Goal: Task Accomplishment & Management: Complete application form

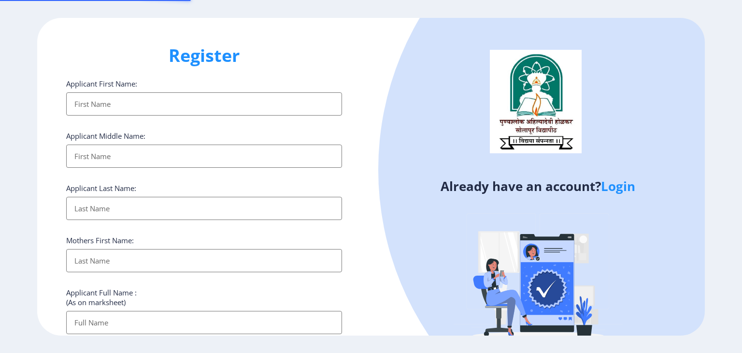
select select
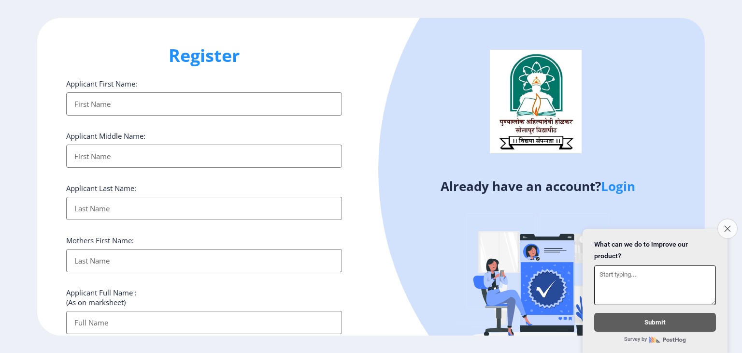
click at [728, 225] on icon "Close survey" at bounding box center [727, 228] width 6 height 6
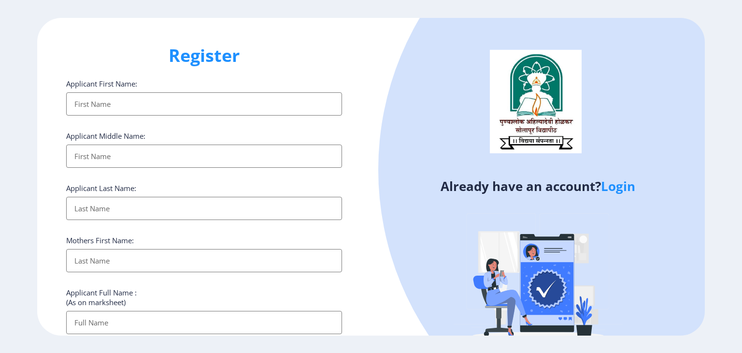
click at [170, 103] on input "Applicant First Name:" at bounding box center [204, 103] width 276 height 23
type input "Vishakha"
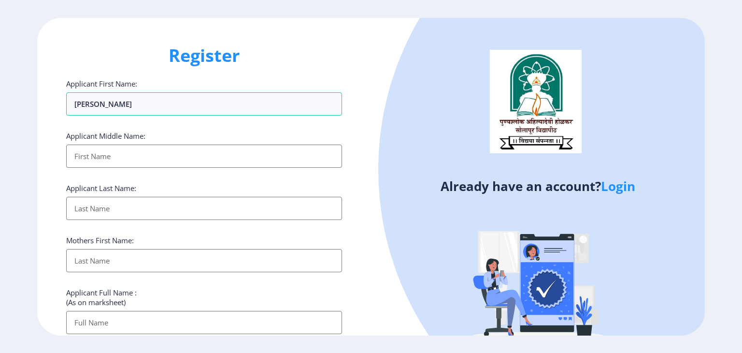
click at [95, 160] on input "Applicant First Name:" at bounding box center [204, 155] width 276 height 23
type input "Govardhan"
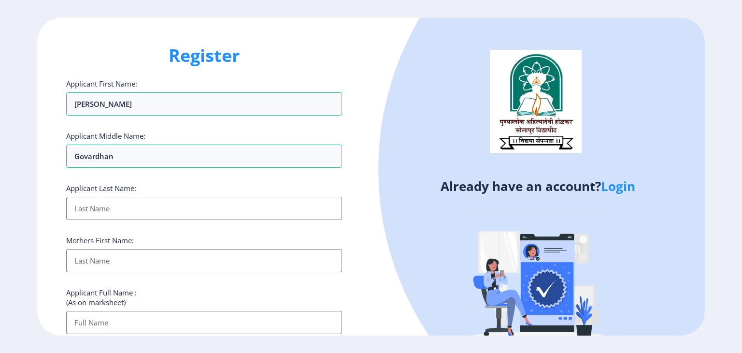
click at [99, 200] on input "Applicant First Name:" at bounding box center [204, 208] width 276 height 23
type input "Chippa"
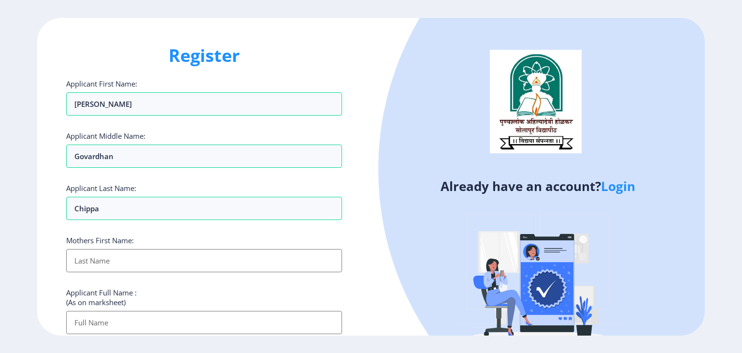
click at [97, 254] on input "Applicant First Name:" at bounding box center [204, 260] width 276 height 23
type input "Sunita"
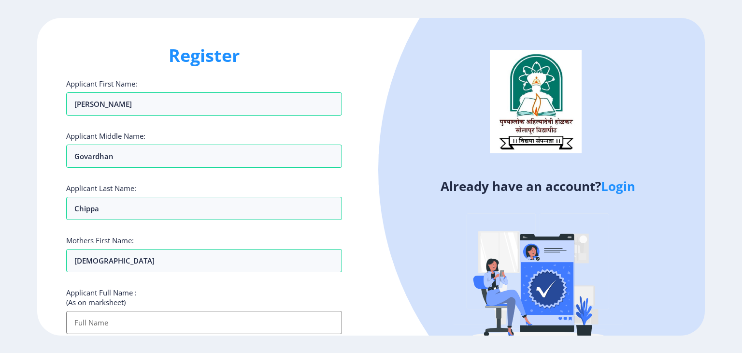
click at [140, 322] on input "Applicant First Name:" at bounding box center [204, 322] width 276 height 23
type input "Vishakha Govardhan Chippa"
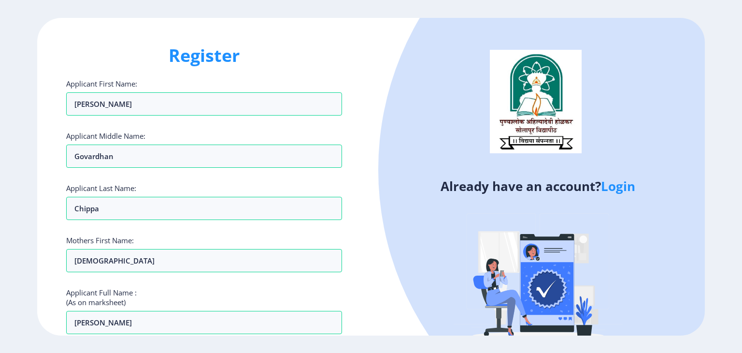
click at [479, 244] on img at bounding box center [537, 279] width 169 height 169
click at [608, 185] on link "Login" at bounding box center [618, 185] width 34 height 17
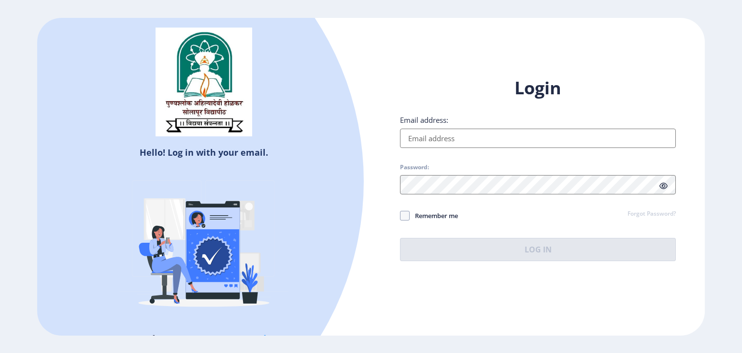
click at [410, 137] on input "Email address:" at bounding box center [538, 137] width 276 height 19
type input "[EMAIL_ADDRESS][DOMAIN_NAME]"
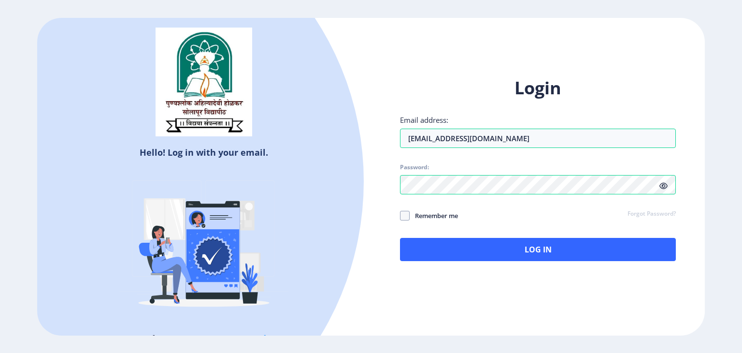
click at [661, 214] on link "Forgot Password?" at bounding box center [651, 214] width 48 height 9
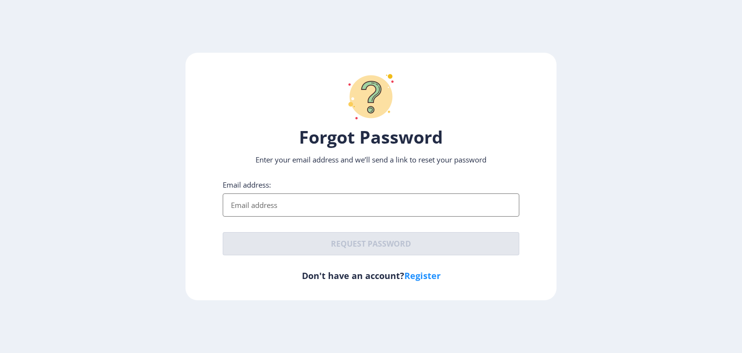
click at [257, 207] on input "Email address:" at bounding box center [371, 204] width 297 height 23
type input "[EMAIL_ADDRESS][DOMAIN_NAME]"
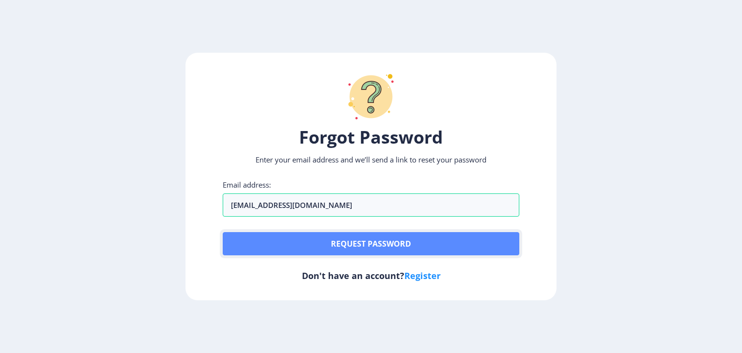
click at [320, 239] on button "Request password" at bounding box center [371, 243] width 297 height 23
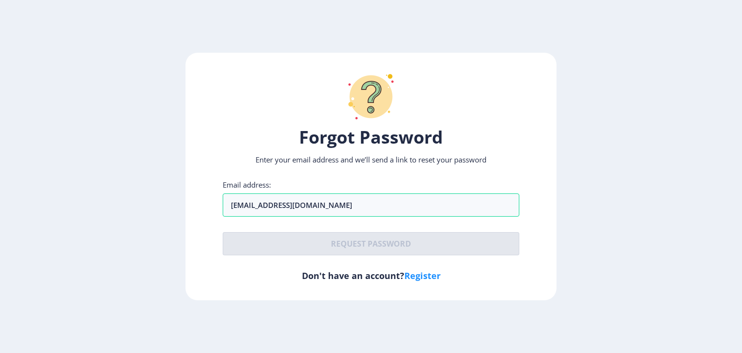
click at [427, 273] on link "Register" at bounding box center [422, 275] width 36 height 12
select select
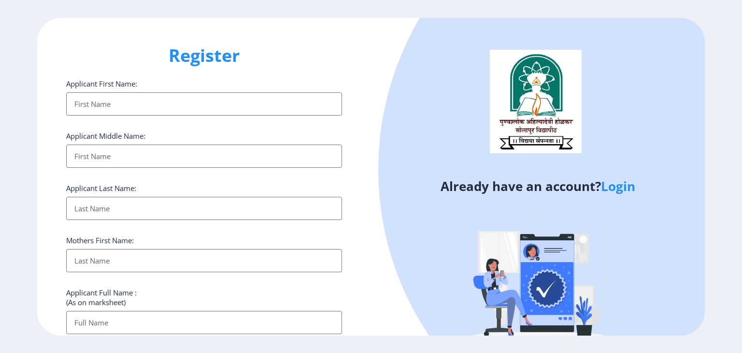
click at [544, 290] on img at bounding box center [537, 279] width 169 height 169
click at [657, 156] on div at bounding box center [675, 170] width 594 height 594
click at [741, 137] on ngx-register "Register Applicant First Name: Applicant Middle Name: Applicant Last Name: Moth…" at bounding box center [371, 176] width 742 height 317
click at [436, 133] on div at bounding box center [675, 170] width 594 height 594
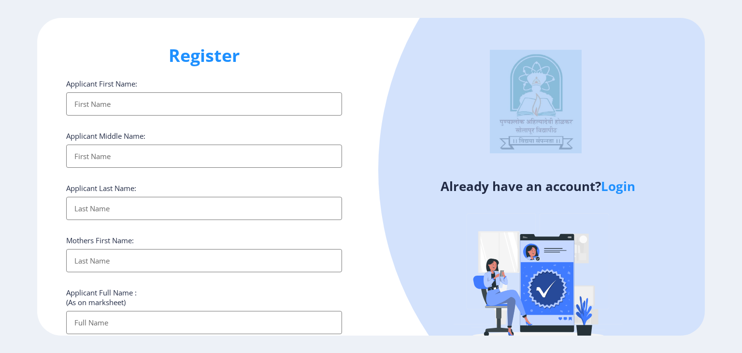
click at [436, 133] on div at bounding box center [675, 170] width 594 height 594
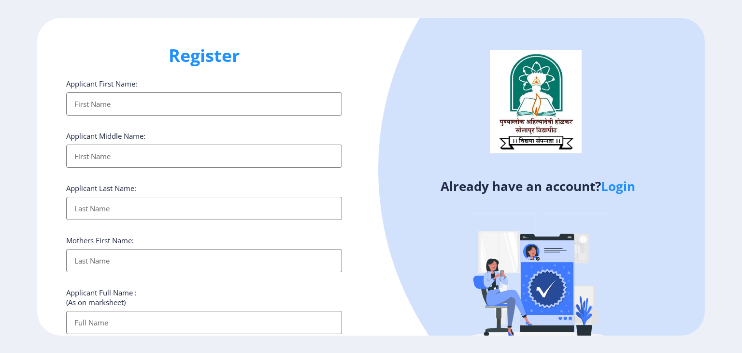
click at [124, 101] on input "Applicant First Name:" at bounding box center [204, 103] width 276 height 23
type input "Vishakha"
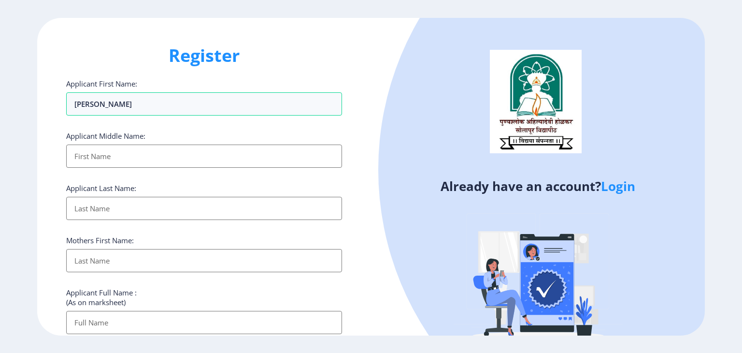
click at [105, 160] on input "Applicant First Name:" at bounding box center [204, 155] width 276 height 23
click at [109, 162] on input "Applicant First Name:" at bounding box center [204, 155] width 276 height 23
type input "Govardhan"
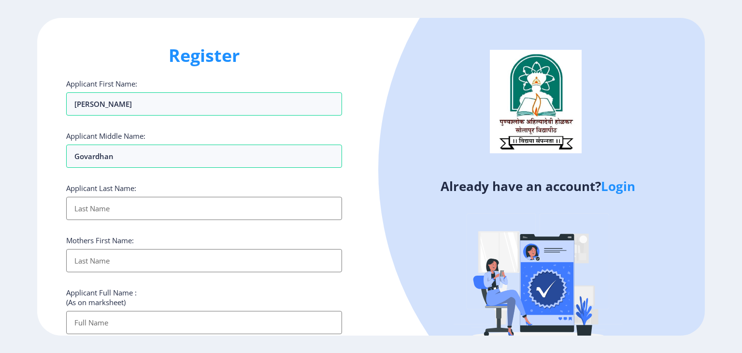
click at [98, 202] on input "Applicant First Name:" at bounding box center [204, 208] width 276 height 23
type input "V"
type input "Chippa"
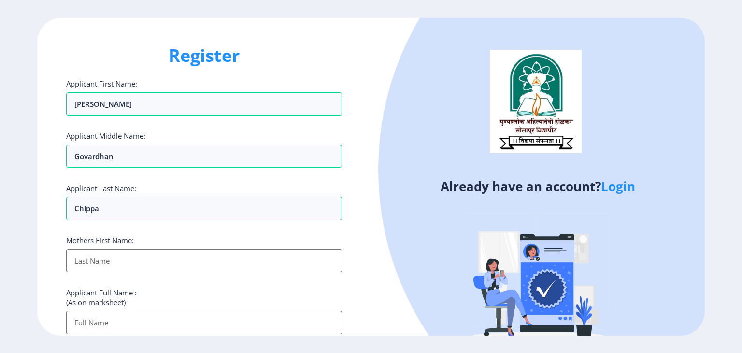
click at [97, 271] on div "Mothers First Name:" at bounding box center [204, 253] width 276 height 37
click at [99, 258] on input "Applicant First Name:" at bounding box center [204, 260] width 276 height 23
type input "Sunita"
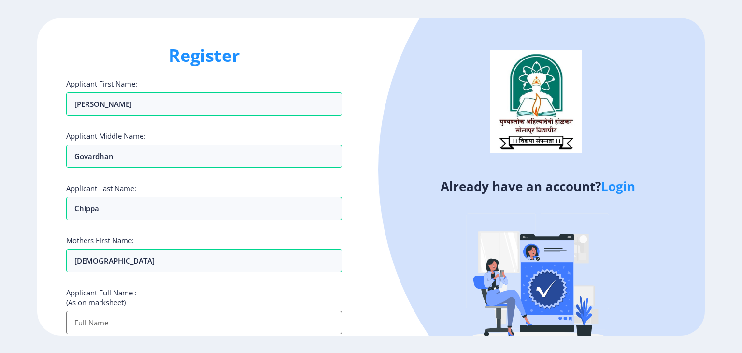
click at [94, 319] on input "Applicant First Name:" at bounding box center [204, 322] width 276 height 23
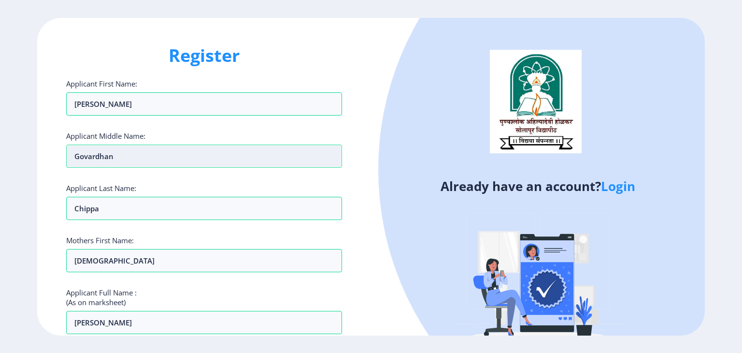
drag, startPoint x: 119, startPoint y: 153, endPoint x: 71, endPoint y: 155, distance: 47.3
click at [71, 155] on input "Govardhan" at bounding box center [204, 155] width 276 height 23
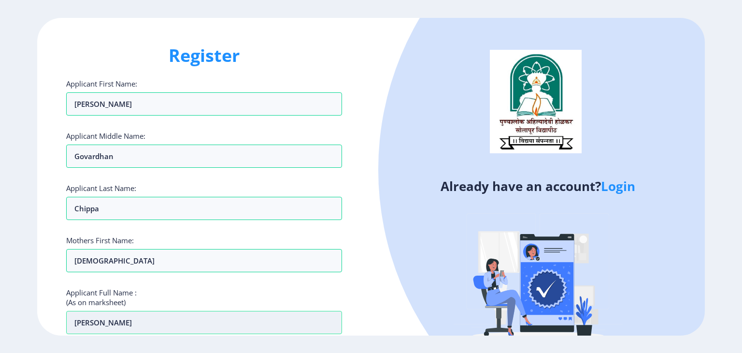
click at [122, 323] on input "Vishakha" at bounding box center [204, 322] width 276 height 23
paste input "Govardhan"
drag, startPoint x: 104, startPoint y: 203, endPoint x: 64, endPoint y: 215, distance: 42.2
click at [64, 215] on div "Register Applicant First Name: Vishakha Applicant Middle Name: Govardhan Applic…" at bounding box center [204, 176] width 334 height 317
click at [167, 324] on input "Vishakha Govardhan" at bounding box center [204, 322] width 276 height 23
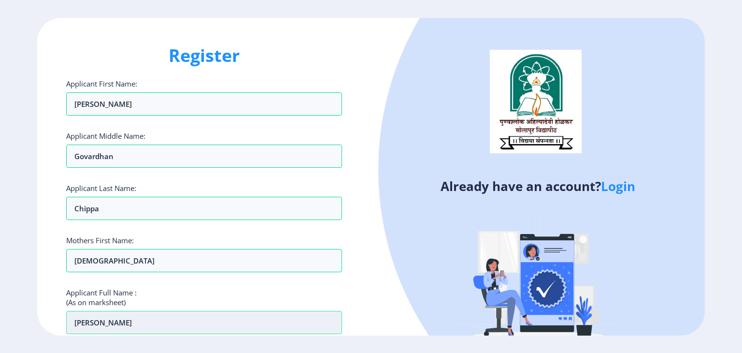
paste input "Chippa"
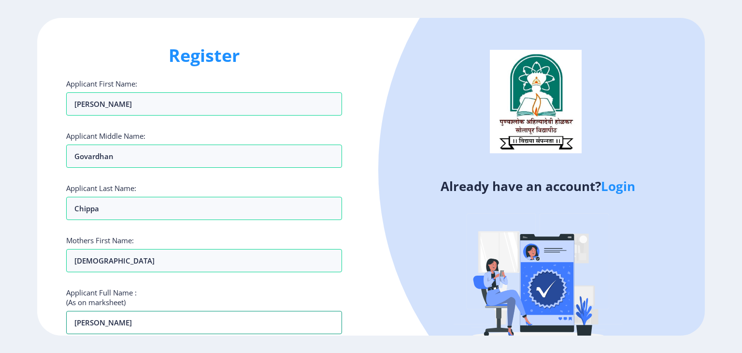
type input "Vishakha Govardhan Chippa"
click at [684, 215] on div at bounding box center [675, 170] width 594 height 594
click at [373, 294] on div "Already have an account? Login" at bounding box center [538, 191] width 334 height 346
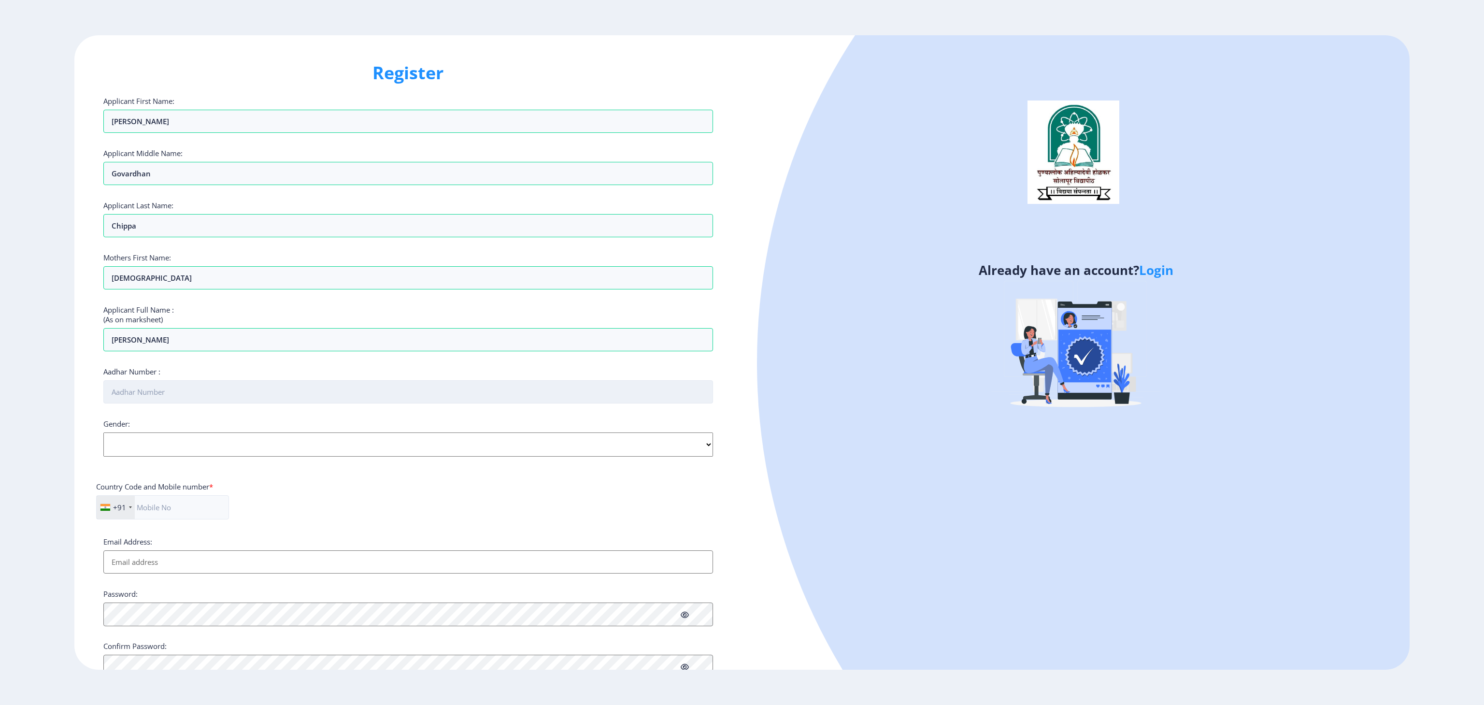
click at [135, 352] on input "Aadhar Number :" at bounding box center [407, 391] width 609 height 23
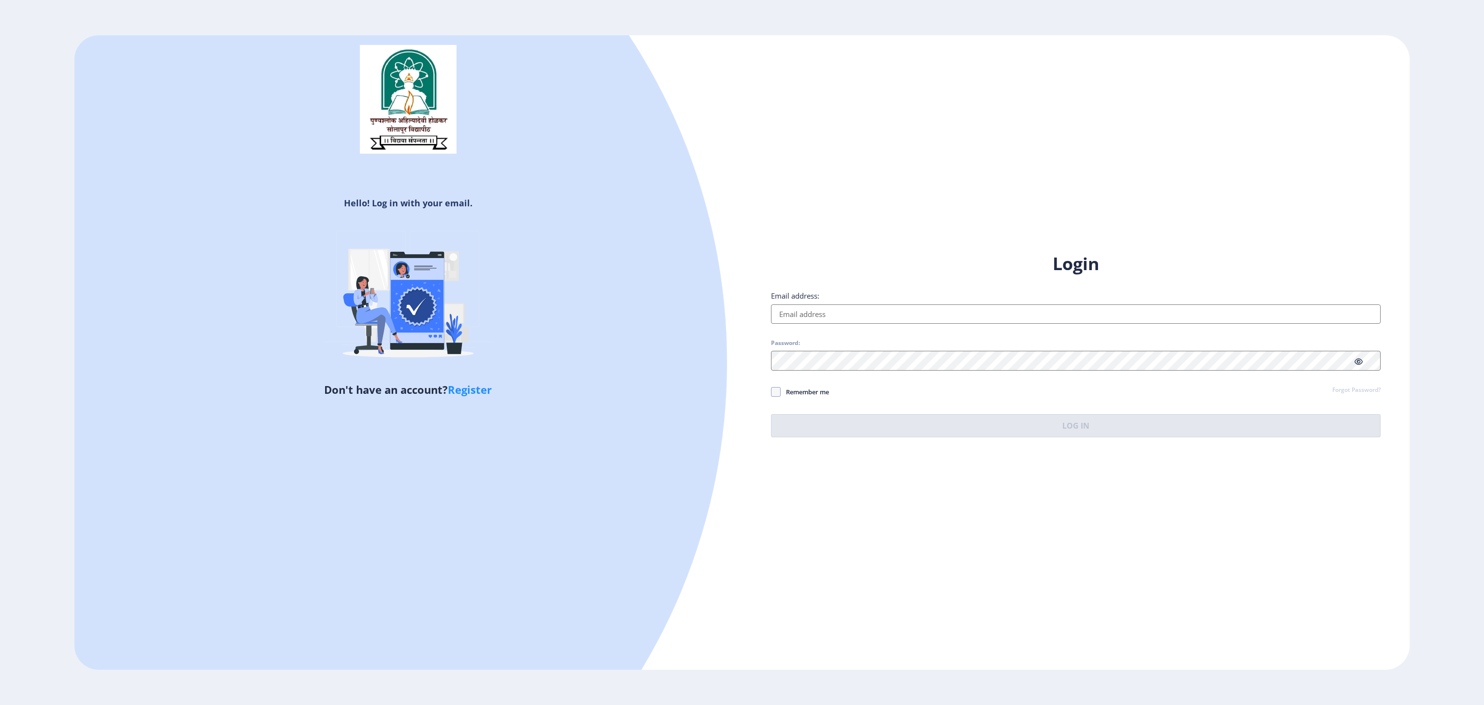
select select
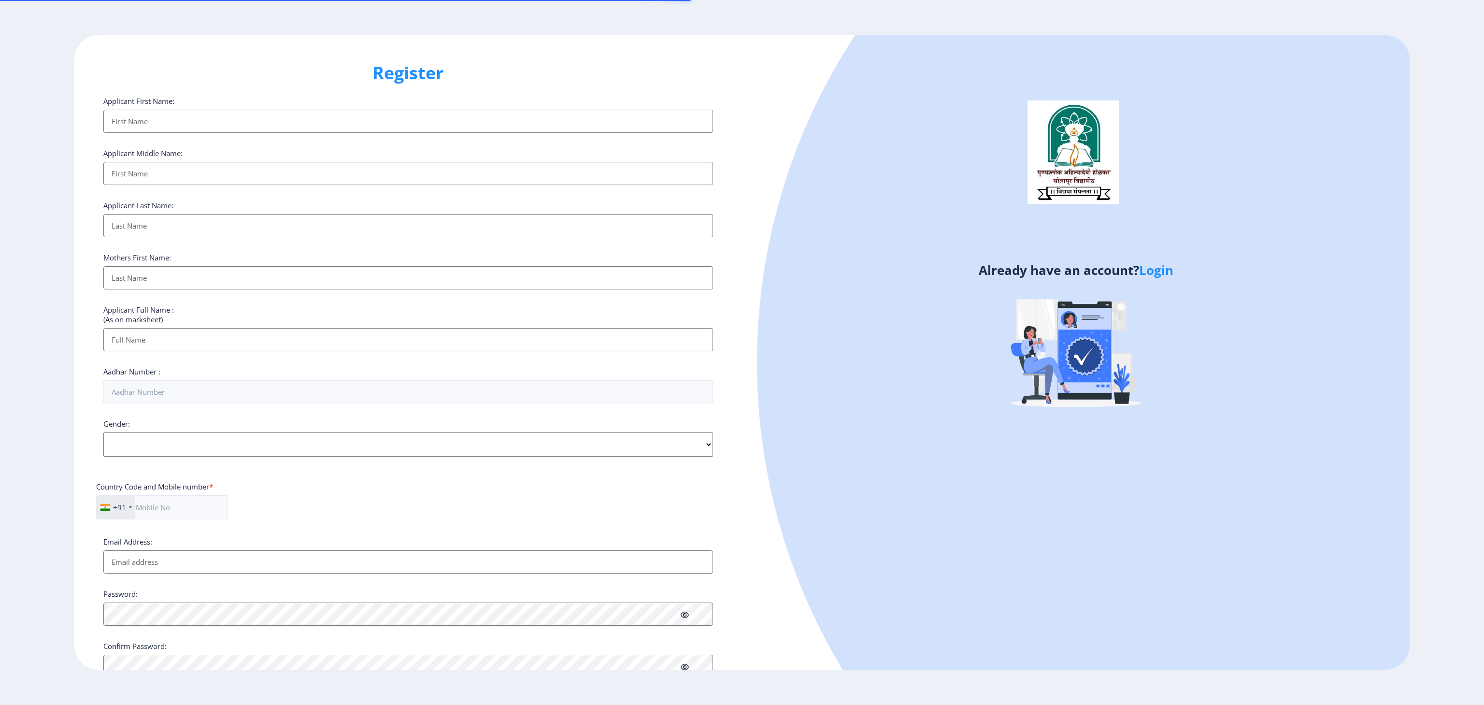
select select
click at [1156, 261] on link "Login" at bounding box center [1156, 269] width 34 height 17
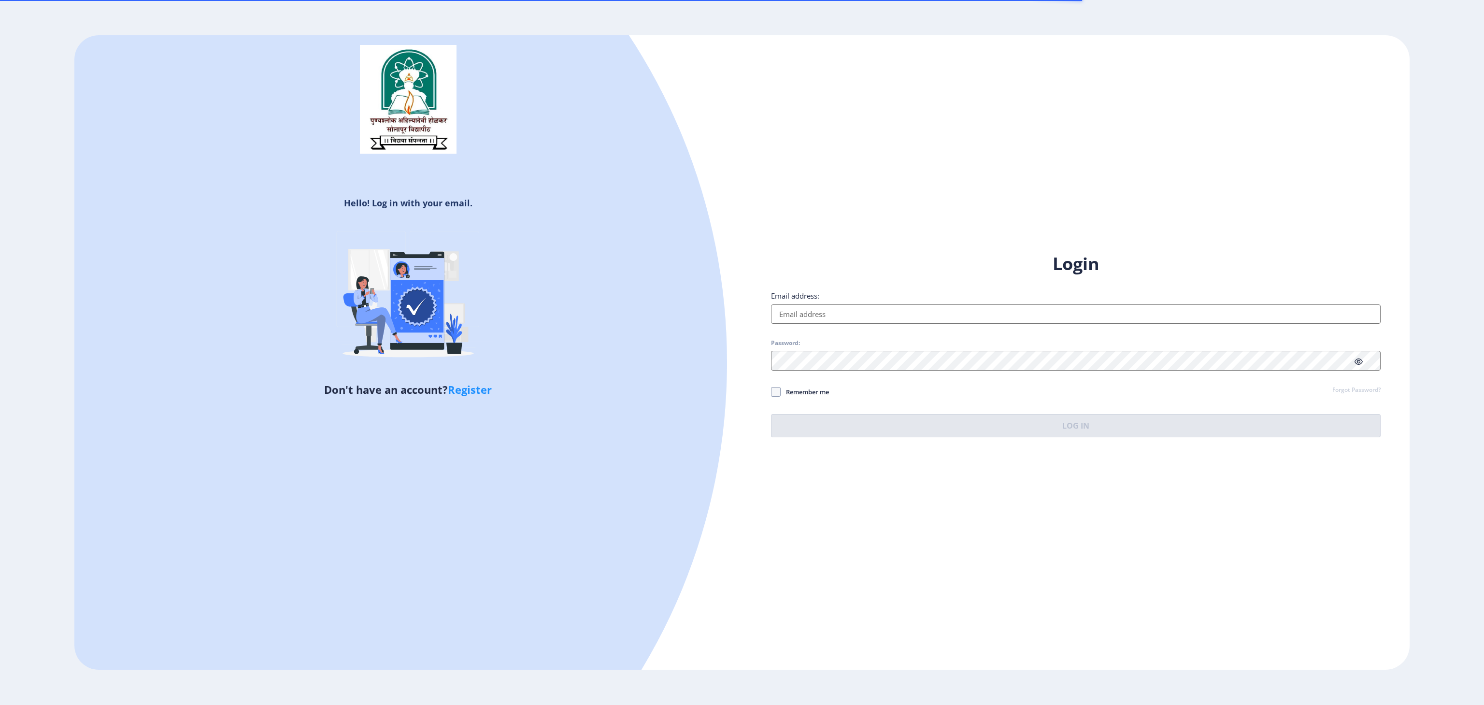
click at [897, 312] on input "Email address:" at bounding box center [1075, 313] width 609 height 19
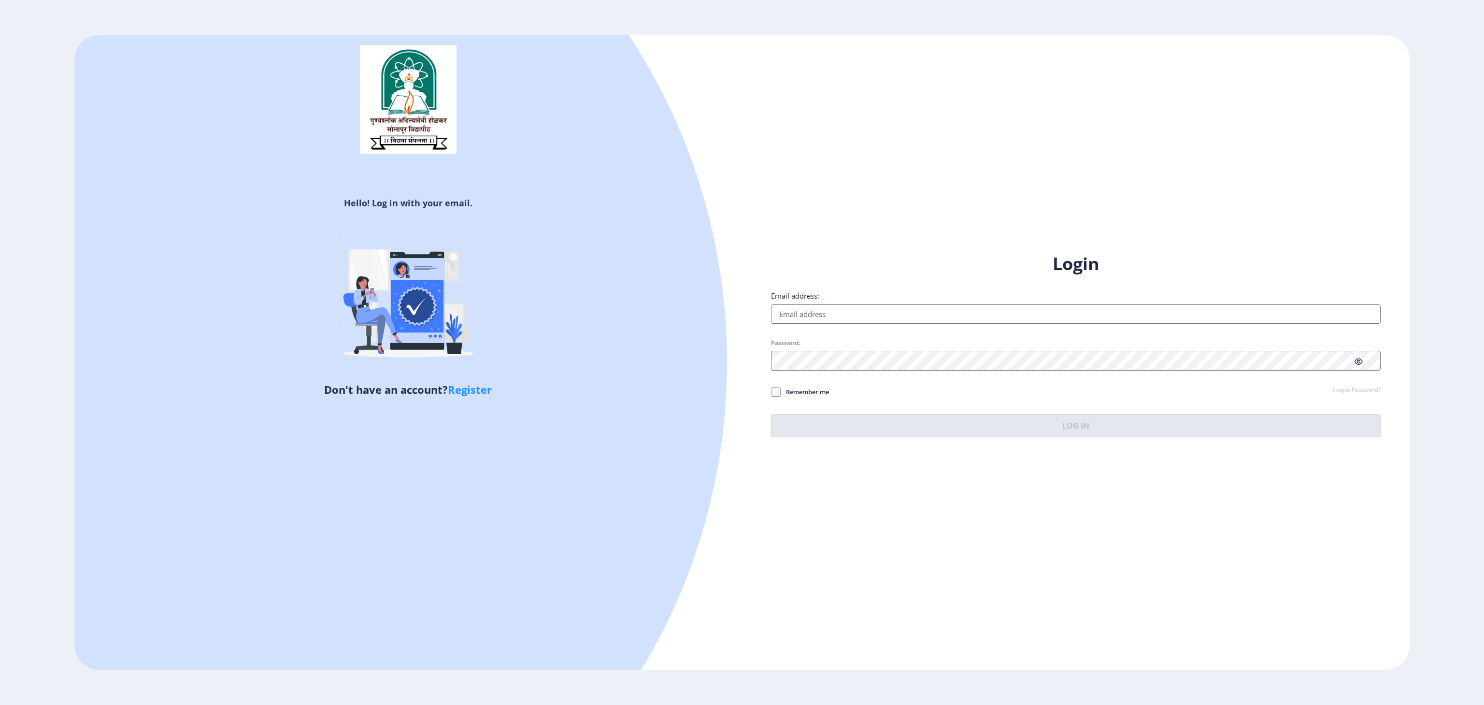
type input "[EMAIL_ADDRESS][DOMAIN_NAME]"
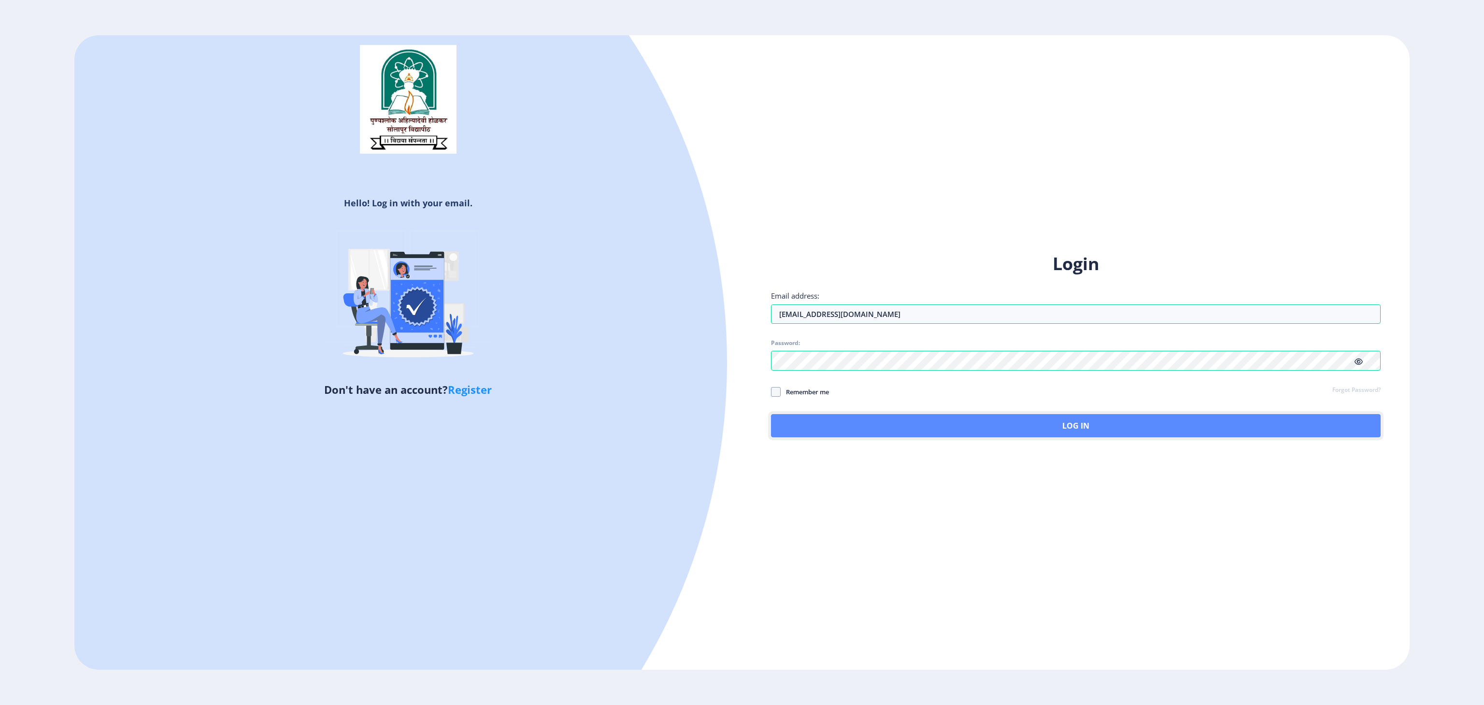
click at [860, 426] on button "Log In" at bounding box center [1075, 425] width 609 height 23
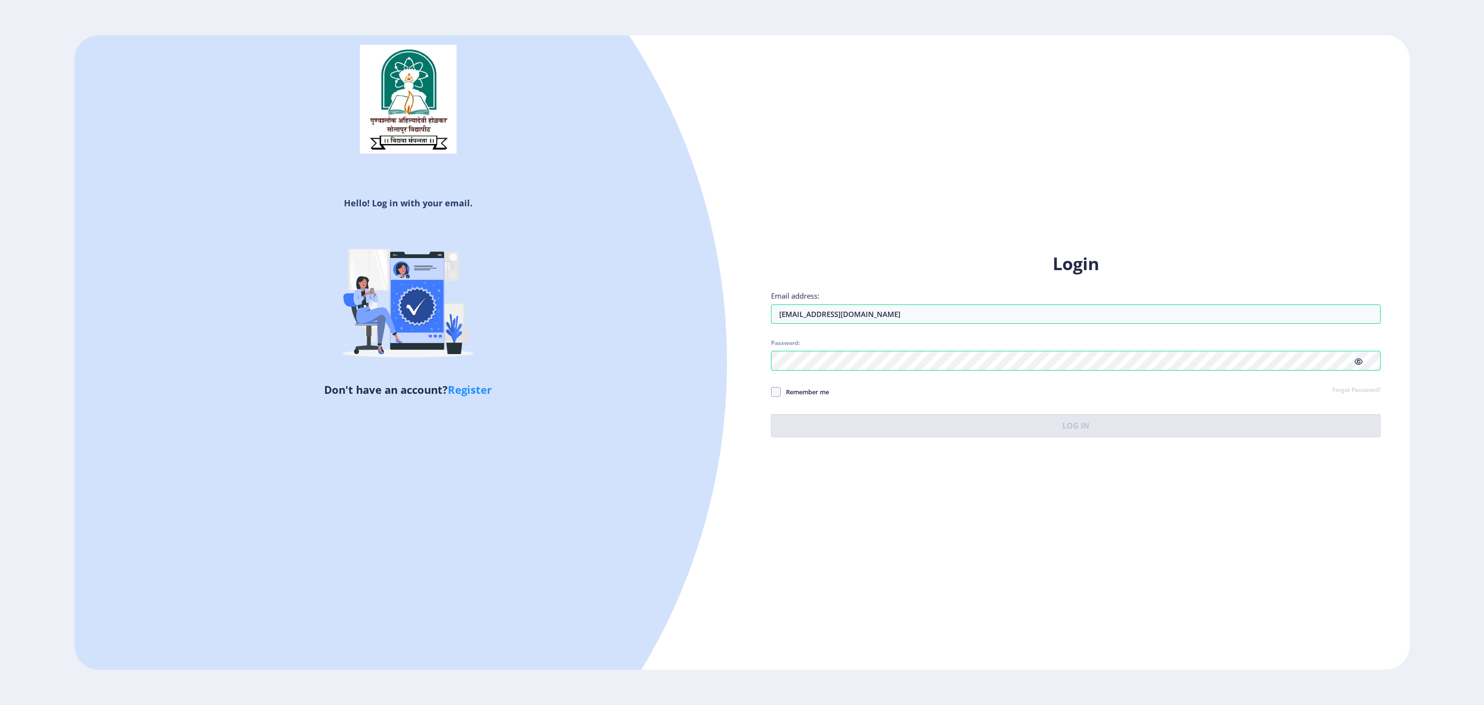
click at [1366, 391] on link "Forgot Password?" at bounding box center [1356, 390] width 48 height 9
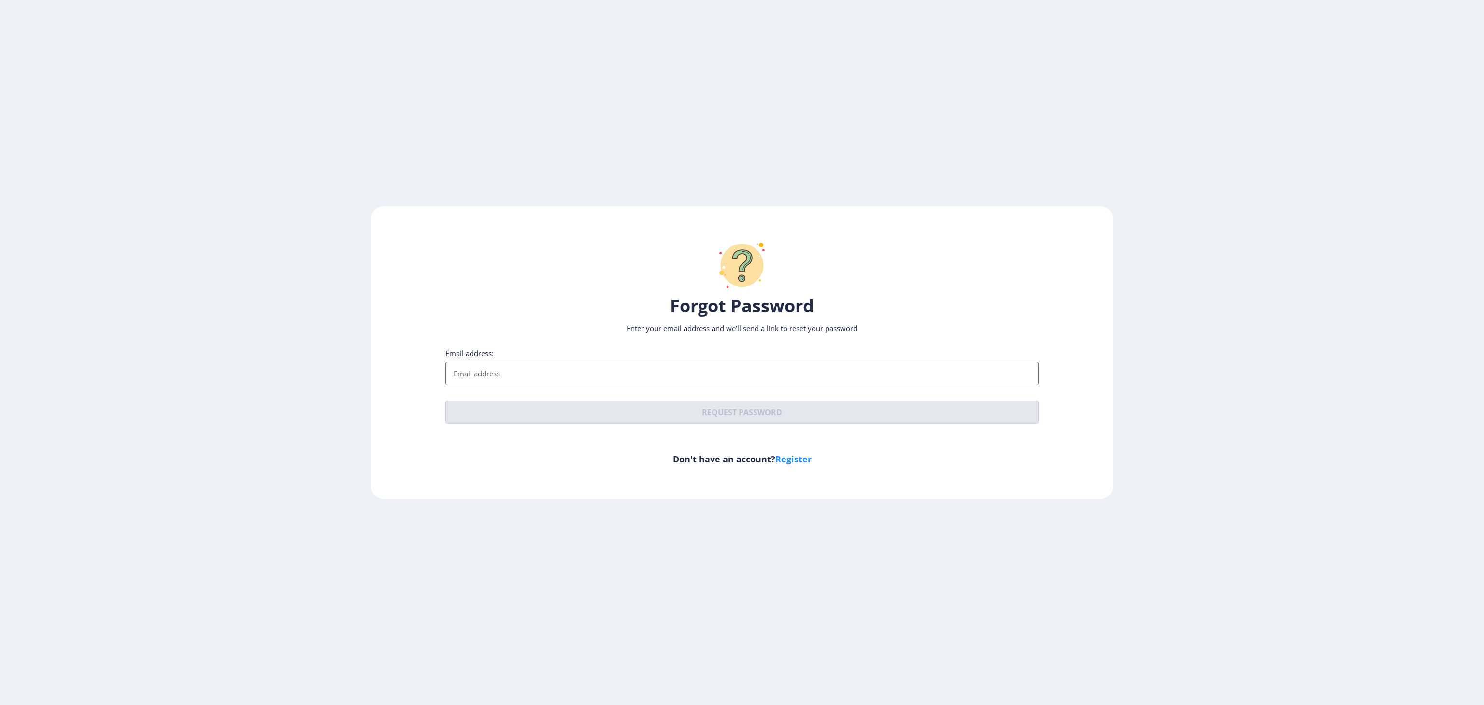
click at [794, 376] on input "Email address:" at bounding box center [742, 373] width 594 height 23
type input "[EMAIL_ADDRESS][DOMAIN_NAME]"
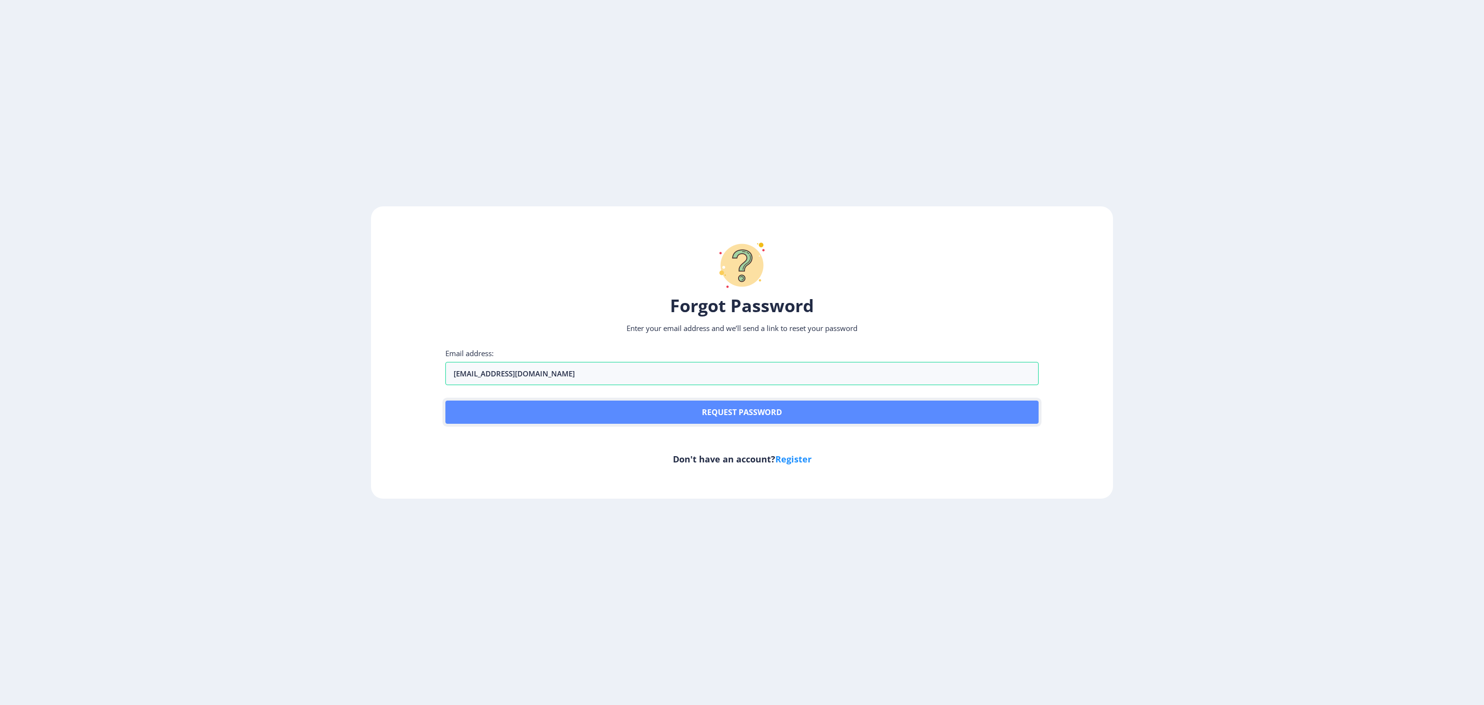
click at [701, 404] on button "Request password" at bounding box center [742, 411] width 594 height 23
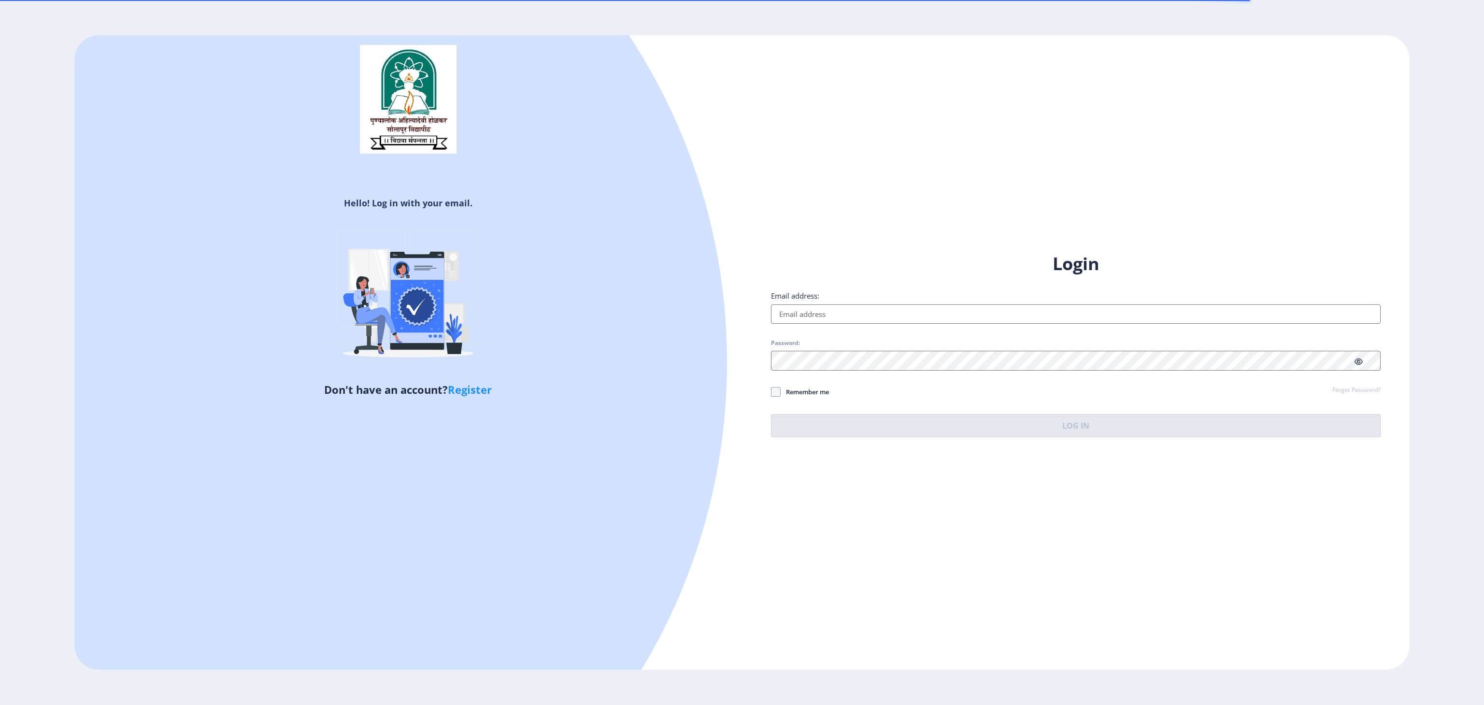
select select
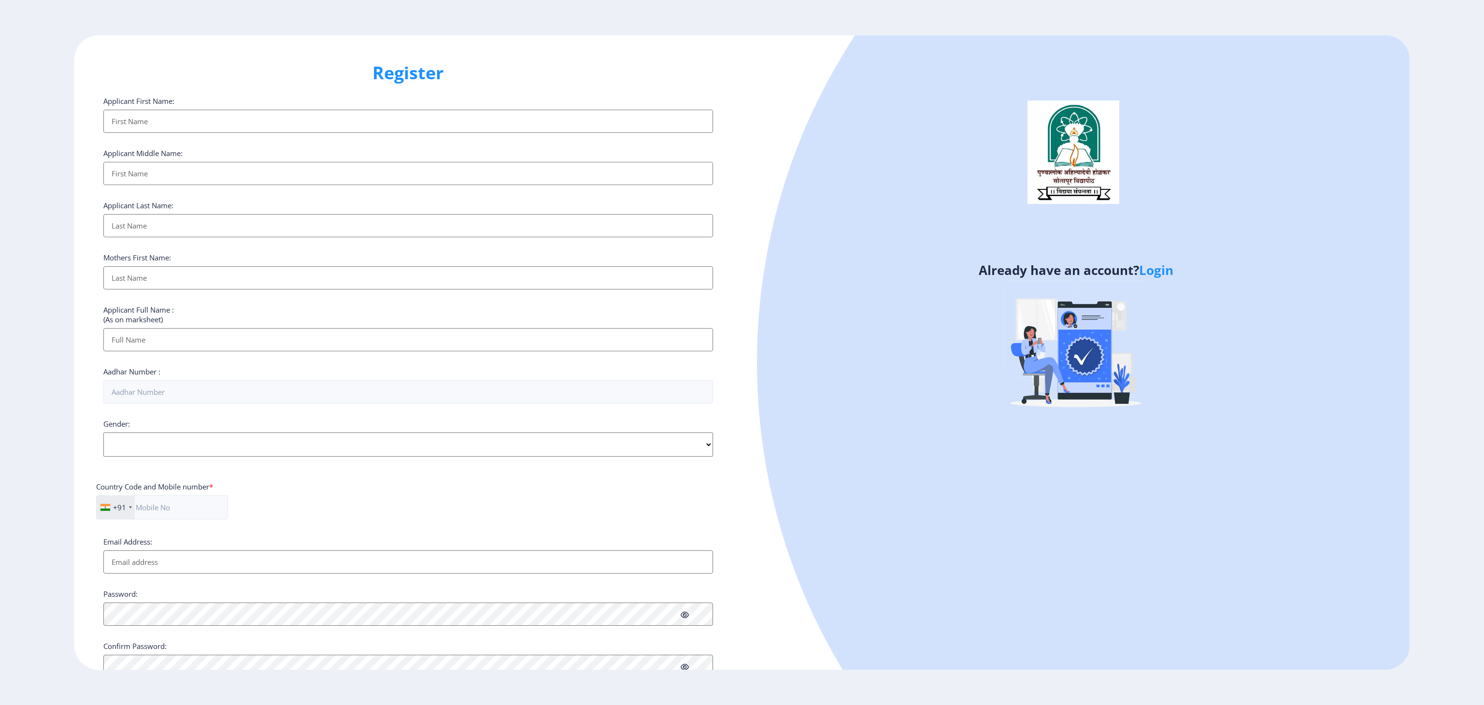
select select
click at [719, 325] on div "Register Applicant First Name: Applicant Middle Name: Applicant Last Name: Moth…" at bounding box center [407, 352] width 667 height 634
click at [140, 128] on input "Applicant First Name:" at bounding box center [407, 121] width 609 height 23
type input "Vishakha"
click at [127, 172] on input "Applicant First Name:" at bounding box center [407, 173] width 609 height 23
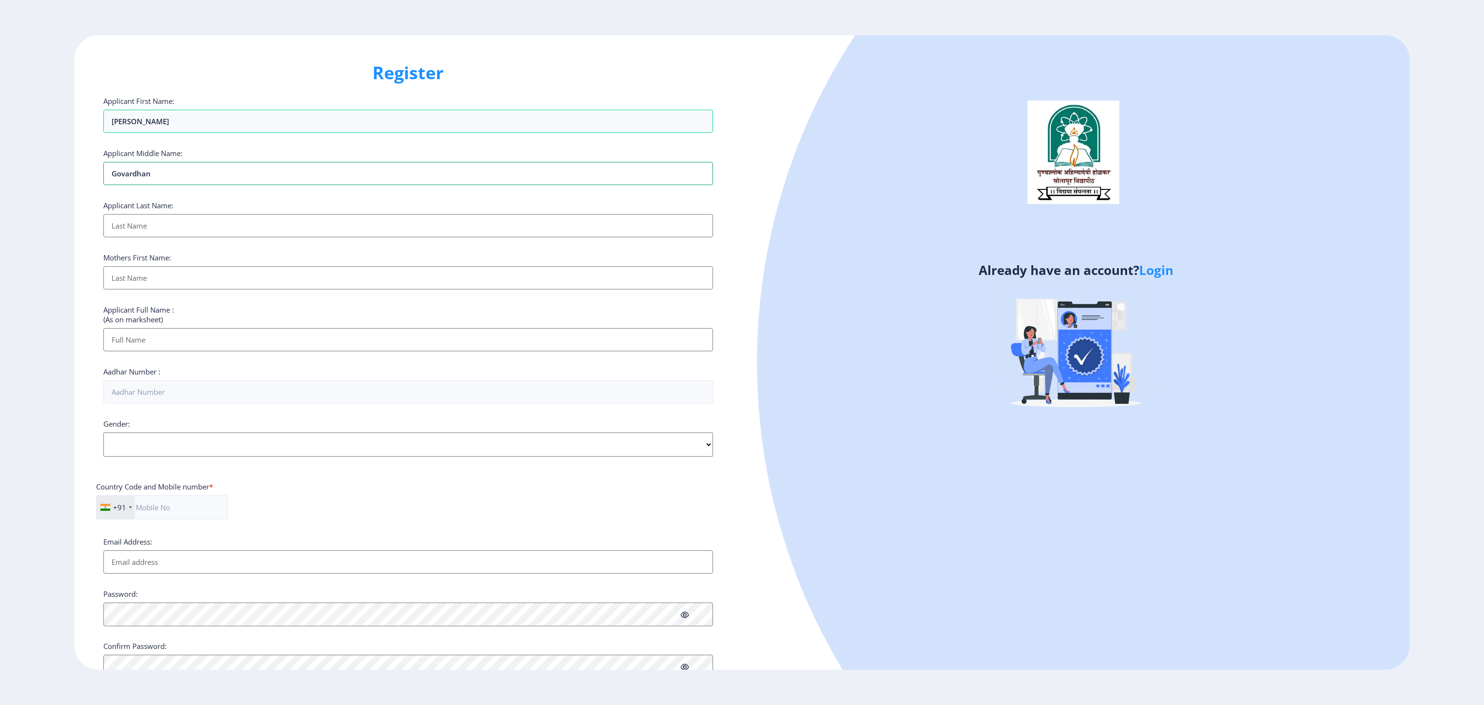
type input "Govardhan"
click at [153, 233] on input "Applicant First Name:" at bounding box center [407, 225] width 609 height 23
type input "Chippa"
click at [145, 274] on input "Applicant First Name:" at bounding box center [407, 277] width 609 height 23
type input "Sunita"
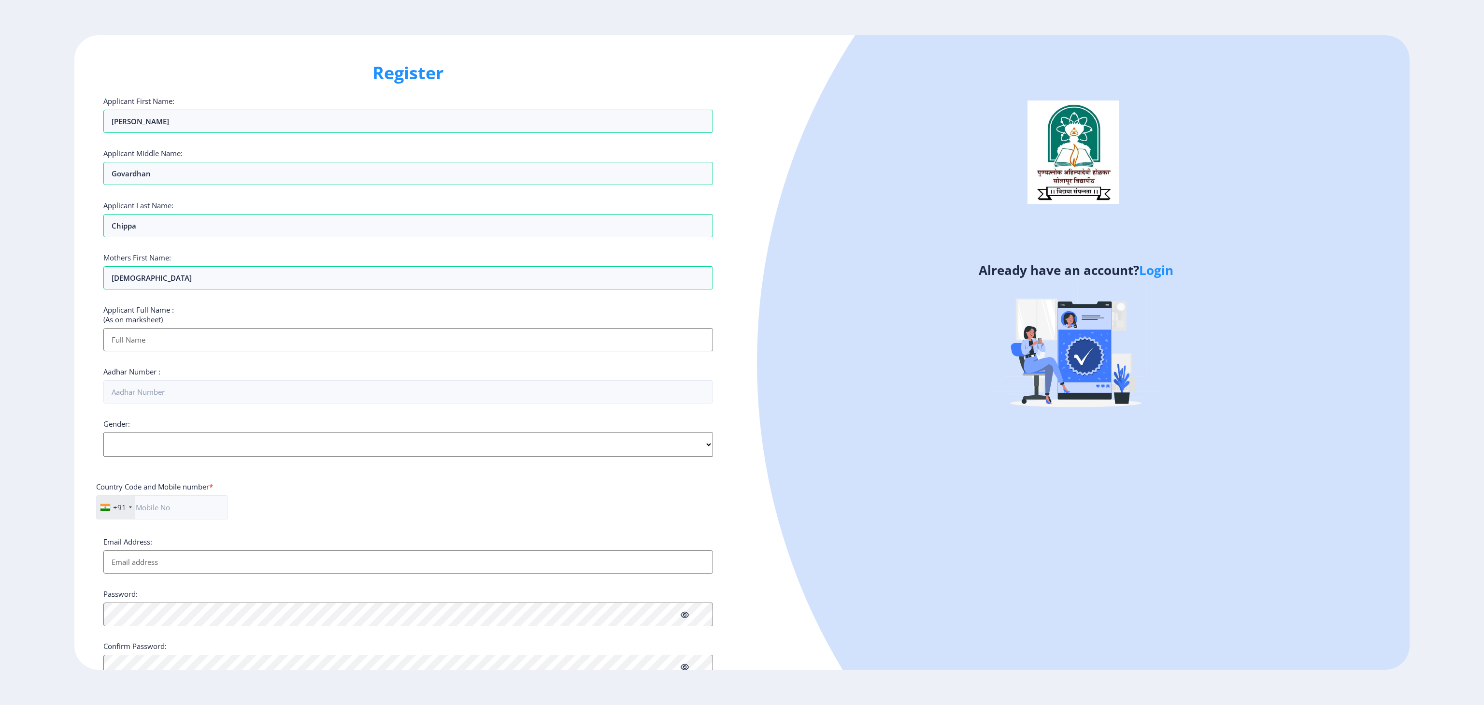
click at [134, 343] on input "Applicant First Name:" at bounding box center [407, 339] width 609 height 23
click at [136, 173] on input "Govardhan" at bounding box center [407, 173] width 609 height 23
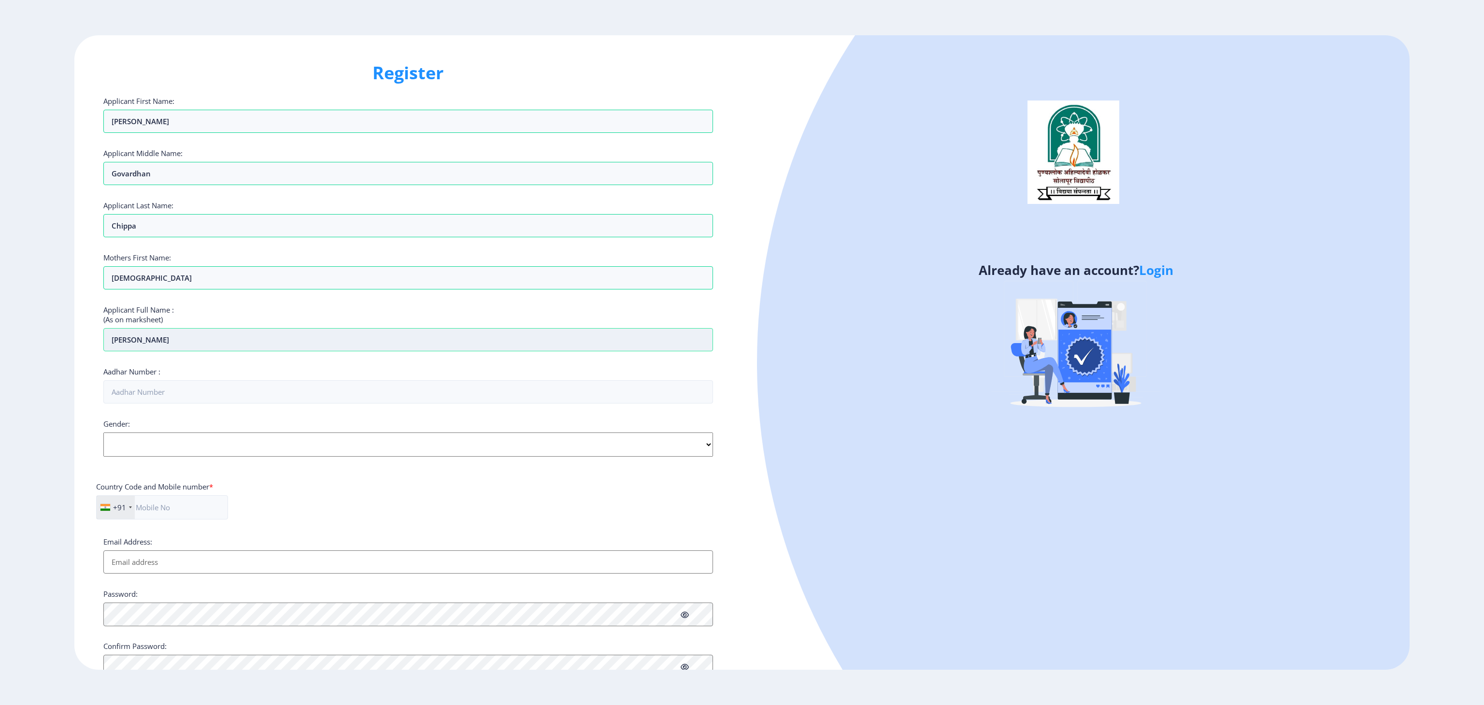
click at [174, 339] on input "Vishakha" at bounding box center [407, 339] width 609 height 23
paste input "Govardhan"
click at [125, 226] on input "Chippa" at bounding box center [407, 225] width 609 height 23
click at [218, 341] on input "Vishakha Govardhan" at bounding box center [407, 339] width 609 height 23
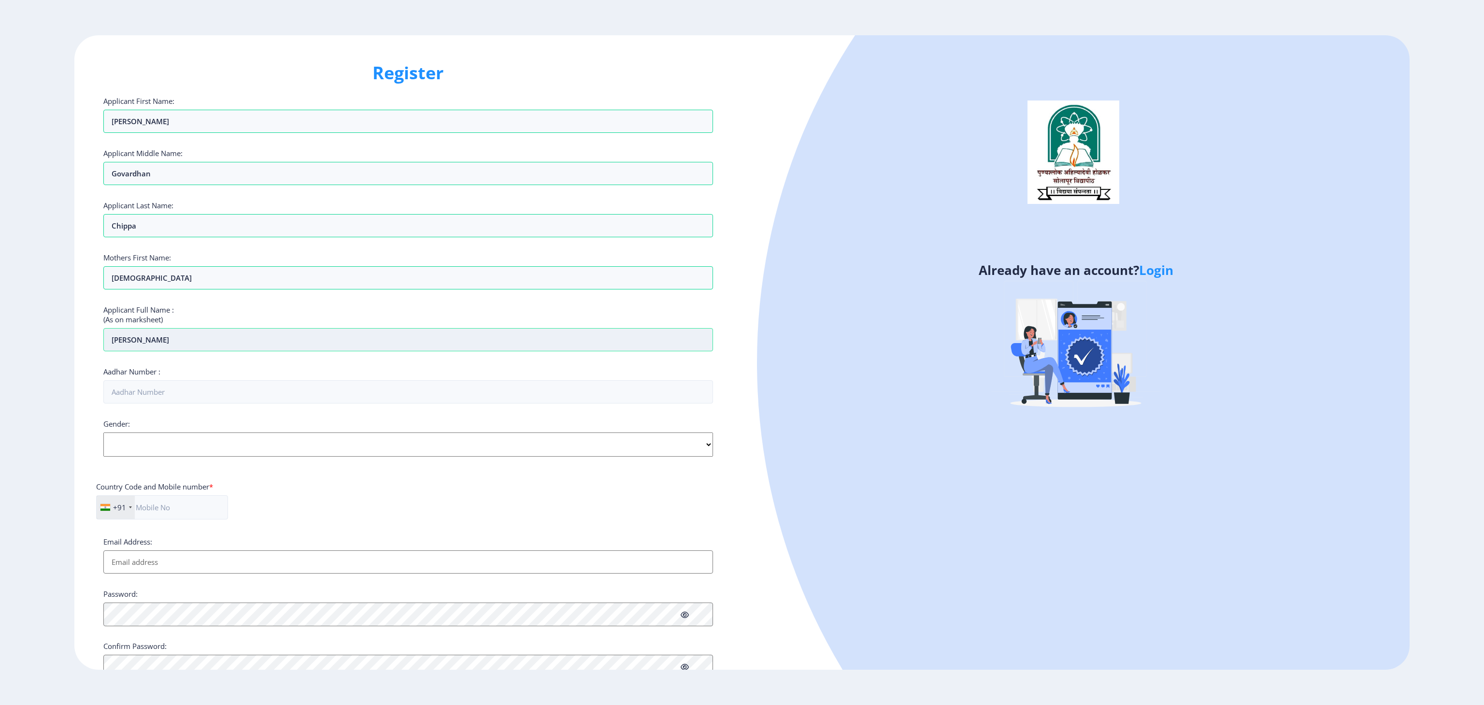
paste input "Chippa"
type input "Vishakha Govardhan Chippa"
click at [182, 396] on input "Aadhar Number :" at bounding box center [407, 391] width 609 height 23
type input "977273661419"
click at [170, 444] on select "Select Gender Male Female Other" at bounding box center [407, 444] width 609 height 24
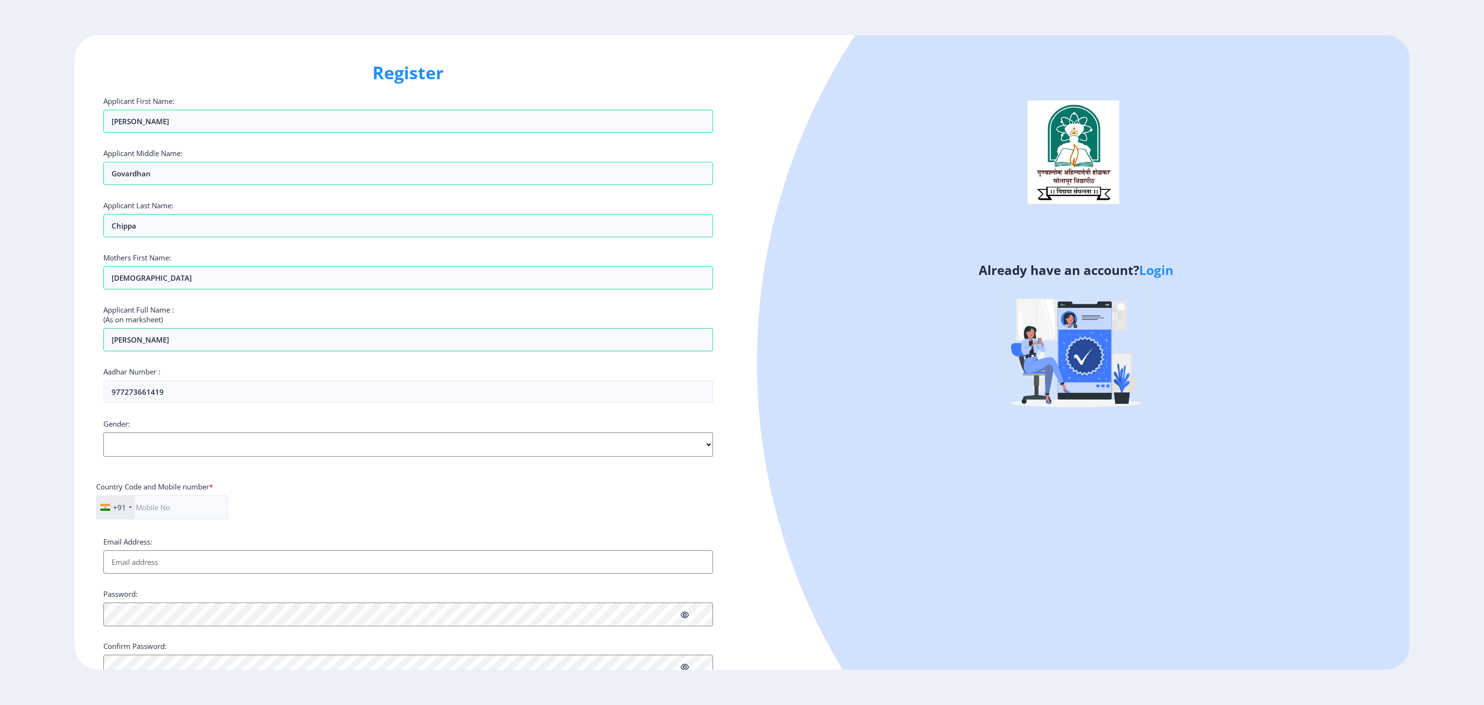
select select "[DEMOGRAPHIC_DATA]"
click at [103, 436] on select "Select Gender Male Female Other" at bounding box center [407, 444] width 609 height 24
click at [161, 515] on input "text" at bounding box center [162, 507] width 132 height 24
type input "8446959830"
click at [173, 567] on input "Email Address:" at bounding box center [407, 561] width 609 height 23
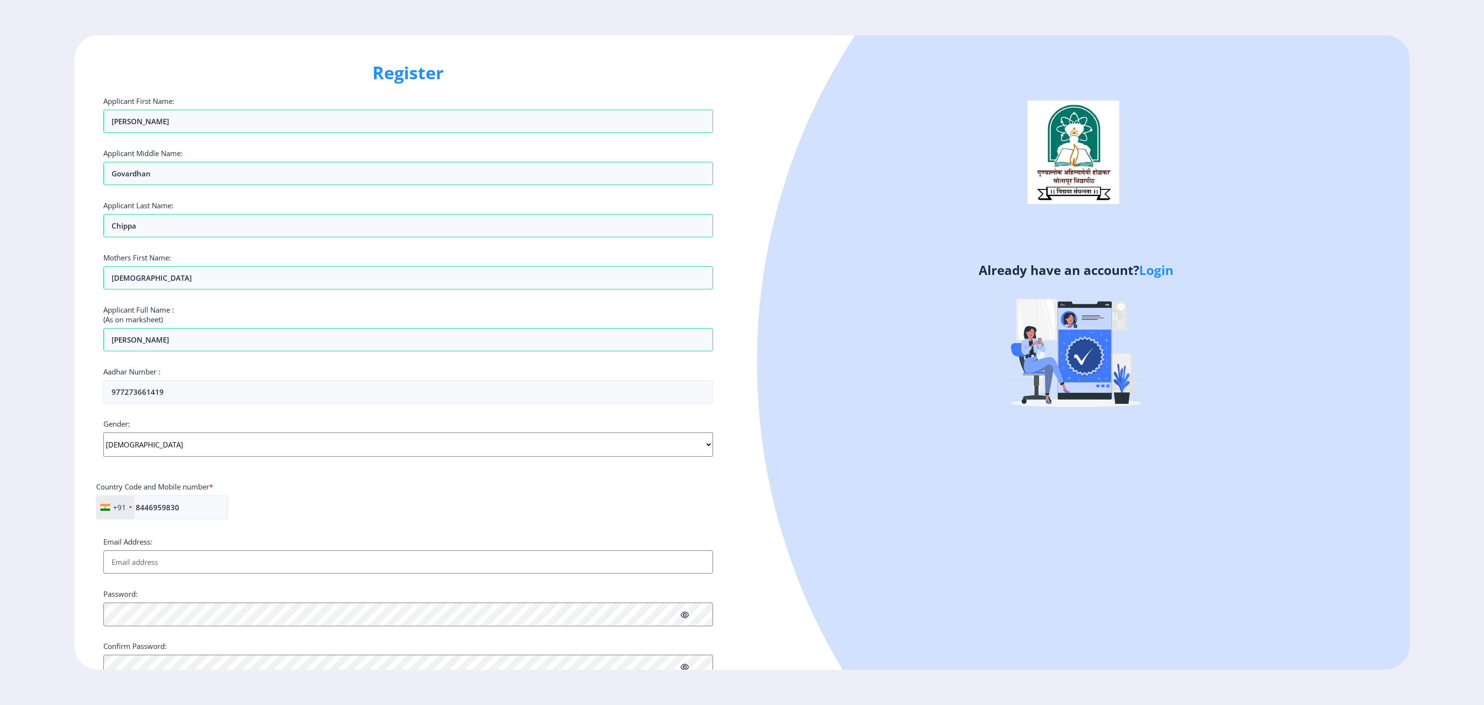
type input "[EMAIL_ADDRESS][DOMAIN_NAME]"
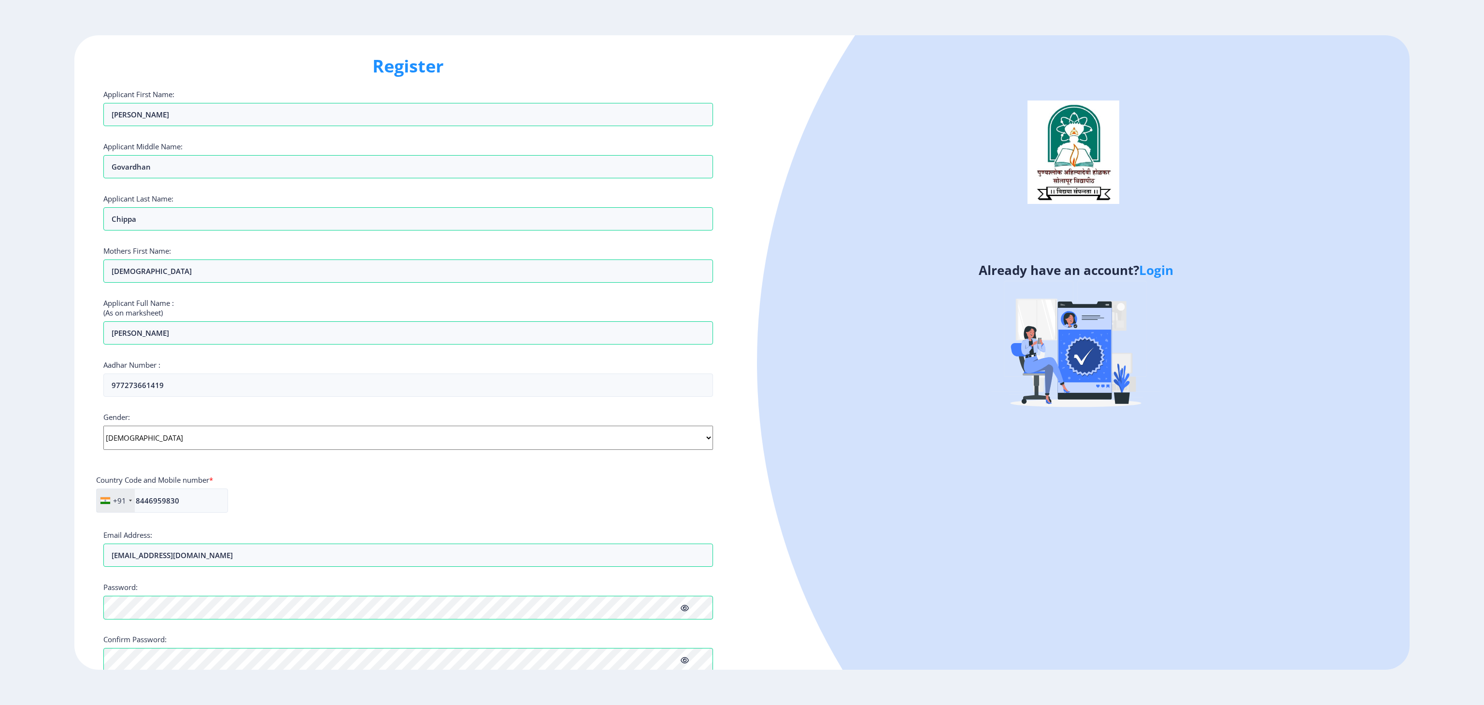
click at [558, 496] on div "+91 India (भारत) +91 Afghanistan (‫افغانستان‬‎) +93 Albania (Shqipëri) +355 Alg…" at bounding box center [408, 504] width 624 height 32
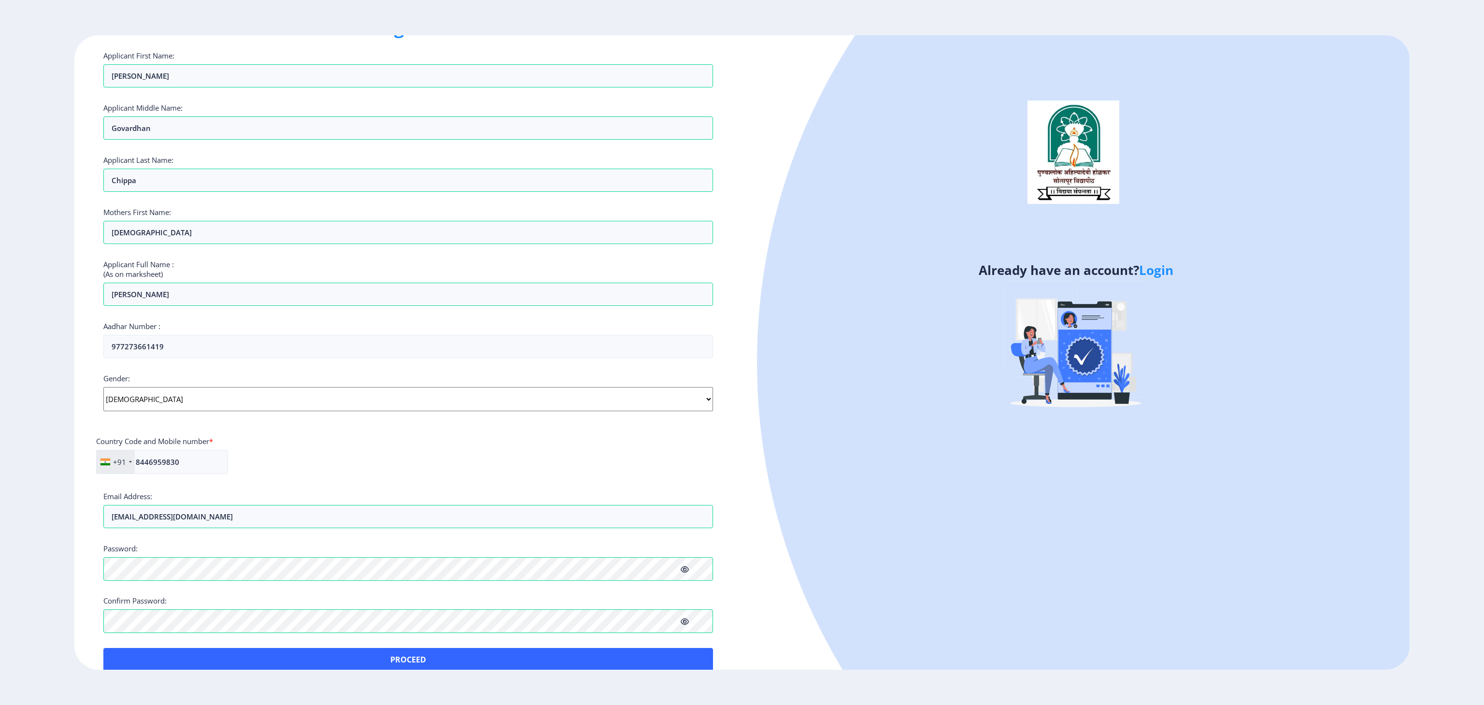
scroll to position [66, 0]
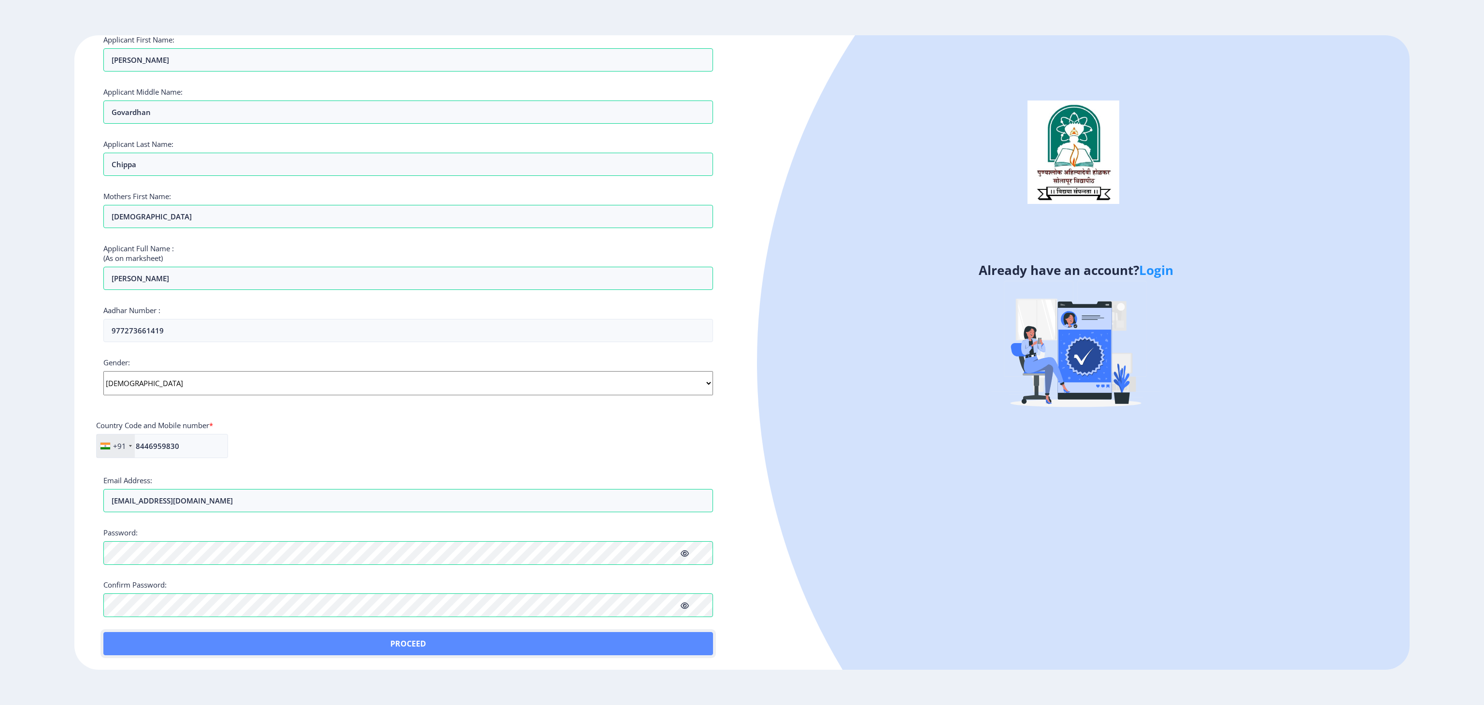
click at [494, 640] on button "Proceed" at bounding box center [407, 643] width 609 height 23
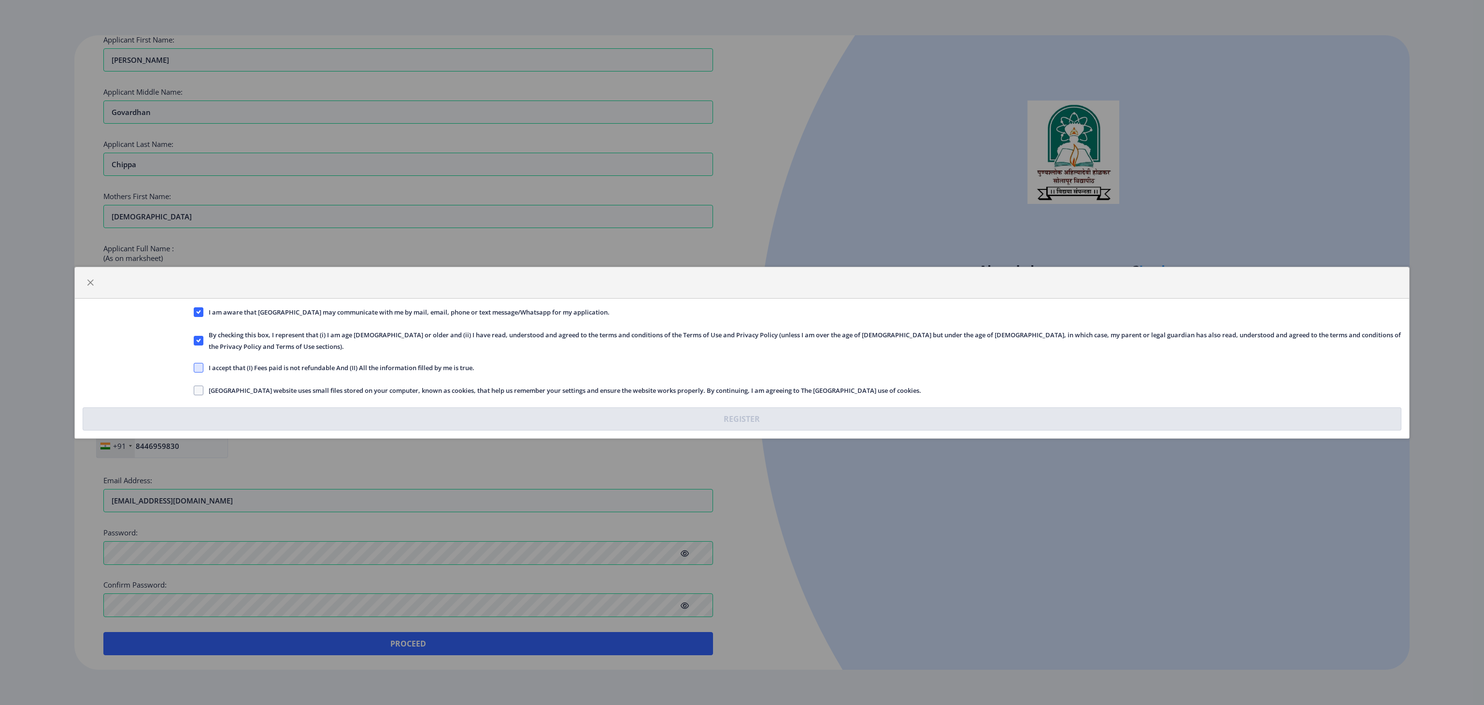
click at [196, 363] on span at bounding box center [199, 368] width 10 height 10
click at [194, 367] on input "I accept that (I) Fees paid is not refundable And (II) All the information fill…" at bounding box center [194, 367] width 0 height 0
checkbox input "true"
click at [198, 391] on nb-checkbox "Solapur University website uses small files stored on your computer, known as c…" at bounding box center [557, 392] width 727 height 9
click at [201, 385] on span at bounding box center [199, 390] width 10 height 10
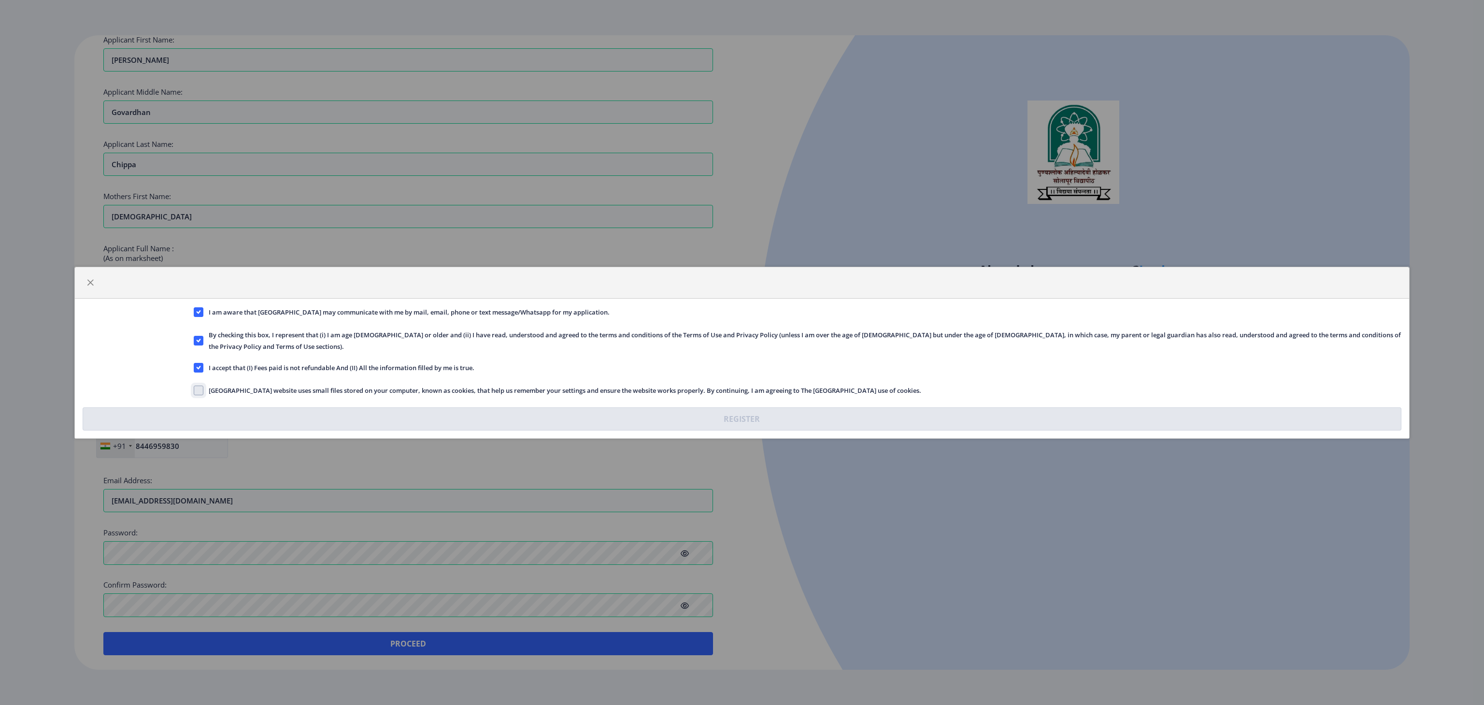
click at [194, 390] on input "Solapur University website uses small files stored on your computer, known as c…" at bounding box center [194, 390] width 0 height 0
checkbox input "true"
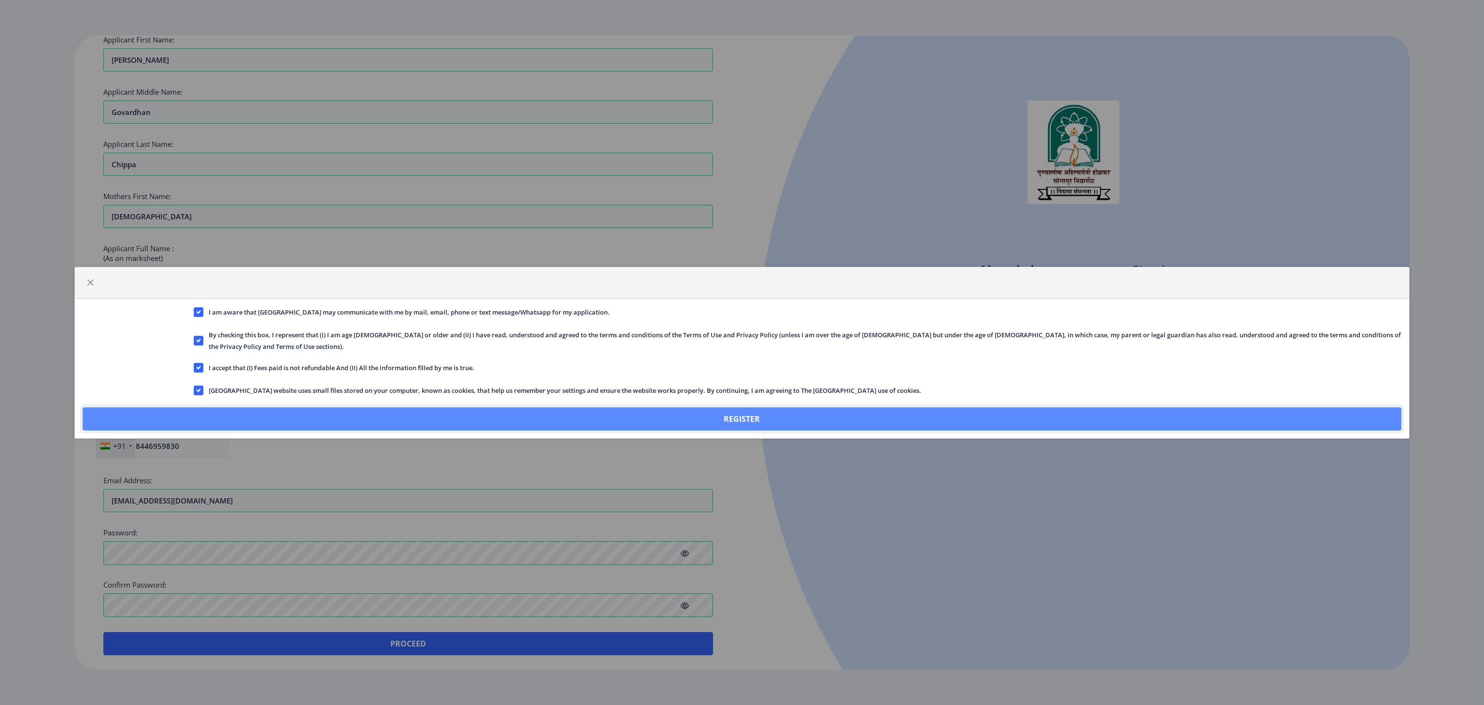
click at [683, 416] on button "Register" at bounding box center [742, 418] width 1319 height 23
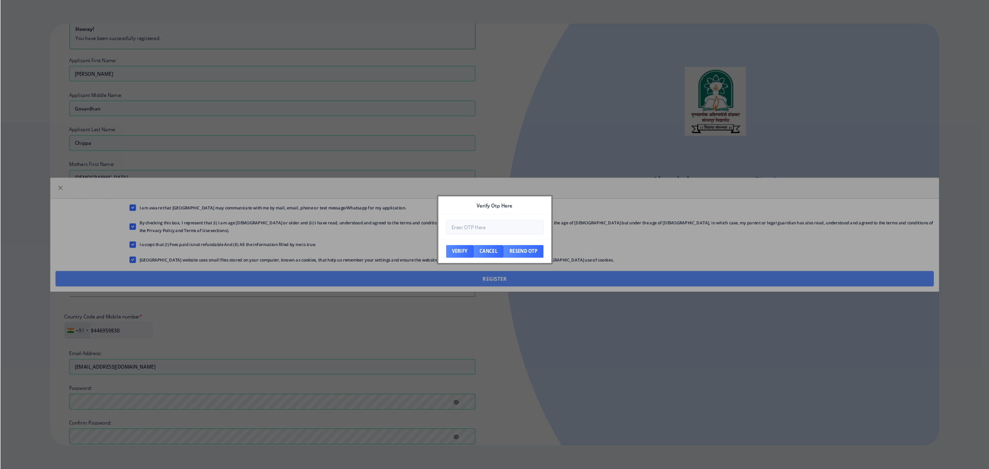
scroll to position [121, 0]
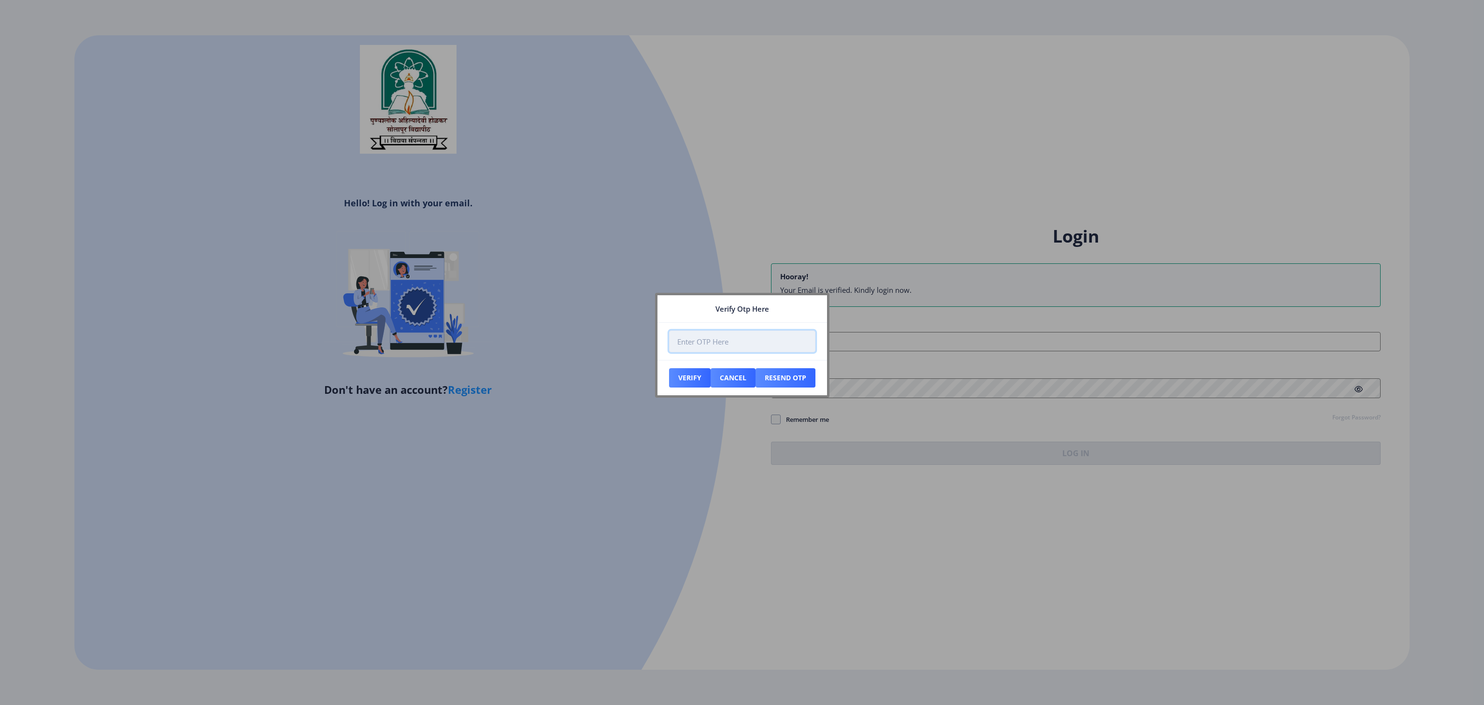
paste input "504744"
type input "504744"
click at [686, 372] on button "Verify" at bounding box center [690, 377] width 42 height 19
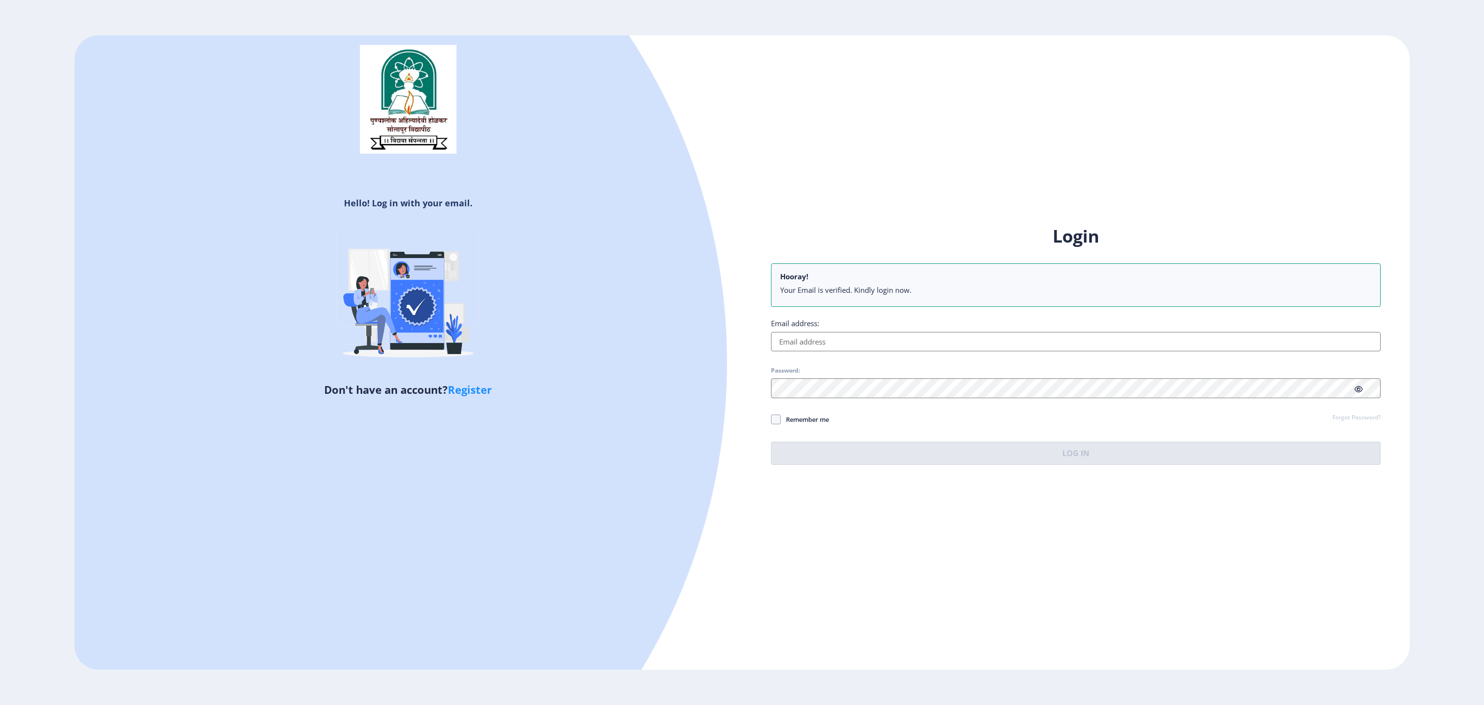
click at [817, 341] on input "Email address:" at bounding box center [1075, 341] width 609 height 19
type input "[EMAIL_ADDRESS][DOMAIN_NAME]"
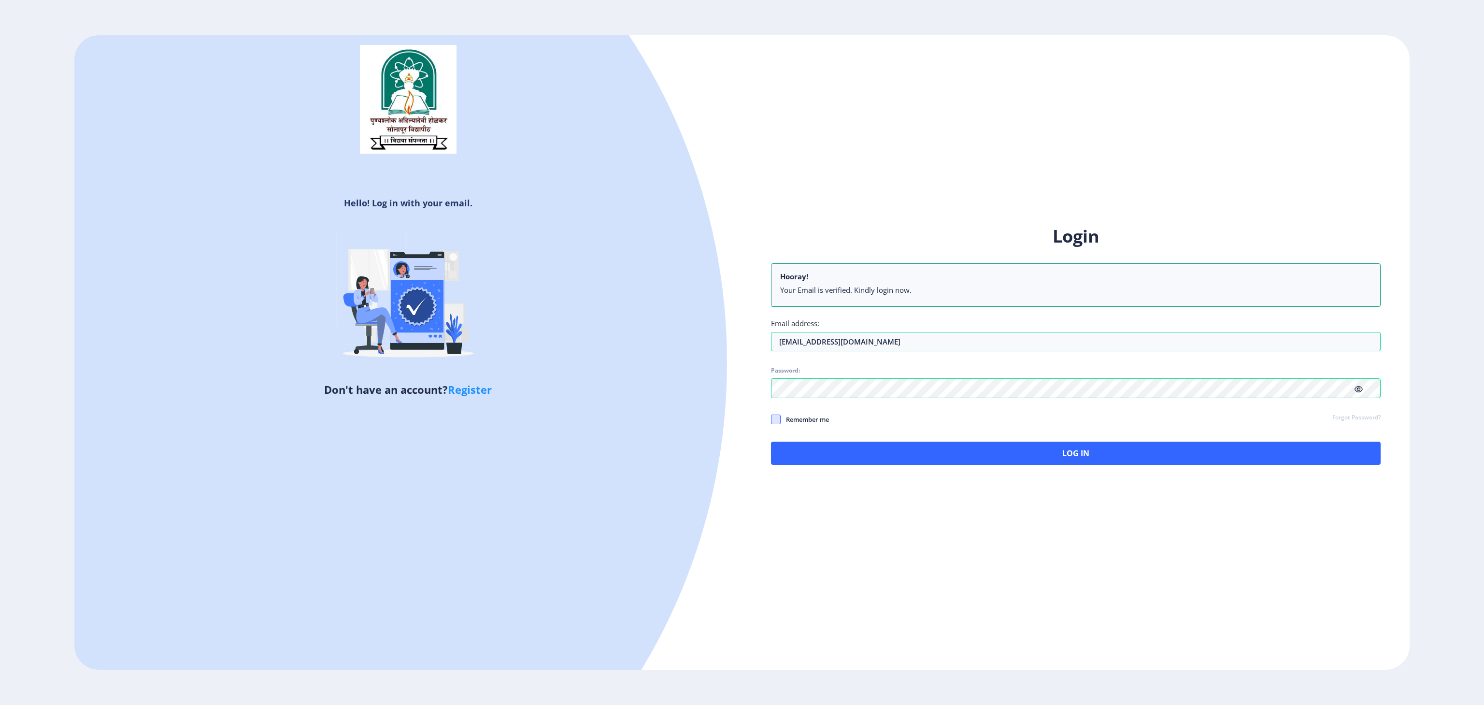
click at [777, 420] on span at bounding box center [776, 419] width 10 height 10
click at [771, 420] on input "Remember me" at bounding box center [771, 419] width 0 height 0
checkbox input "true"
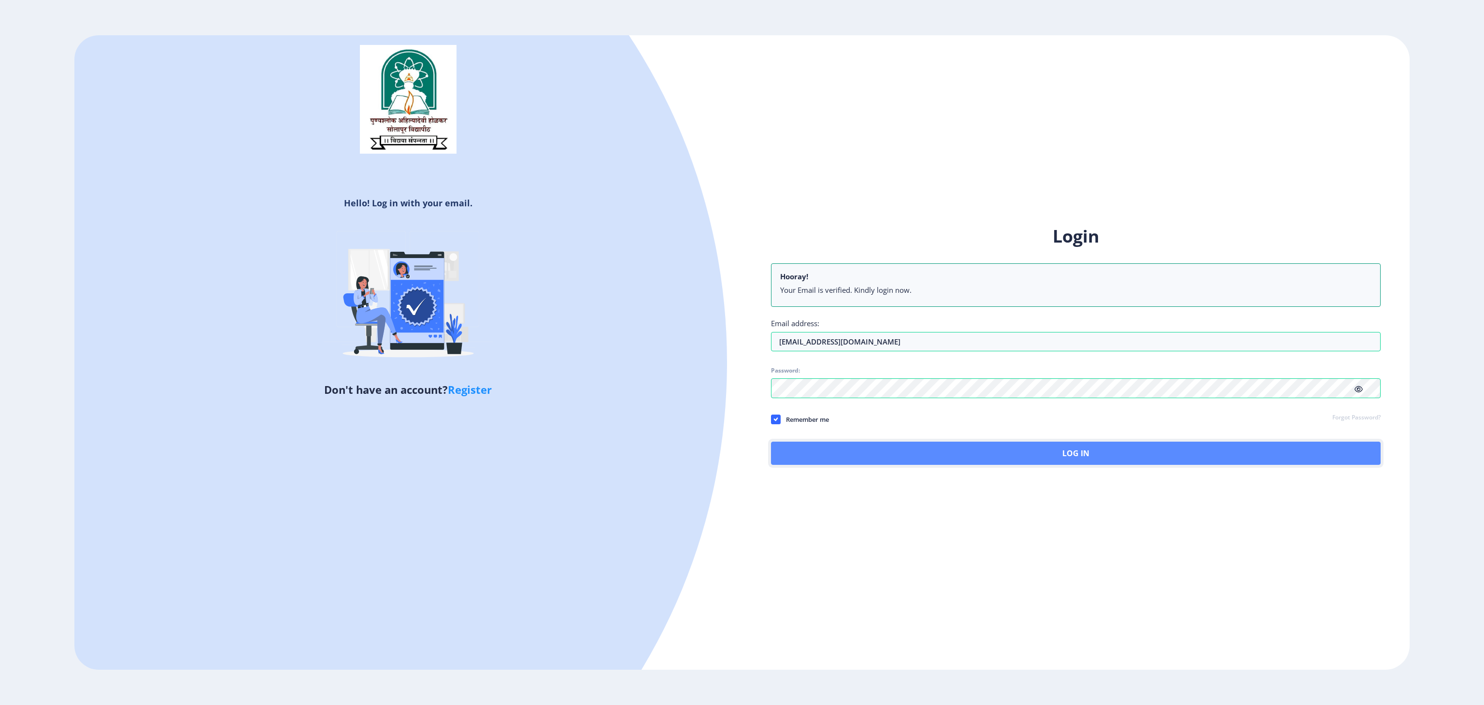
click at [850, 451] on button "Log In" at bounding box center [1075, 452] width 609 height 23
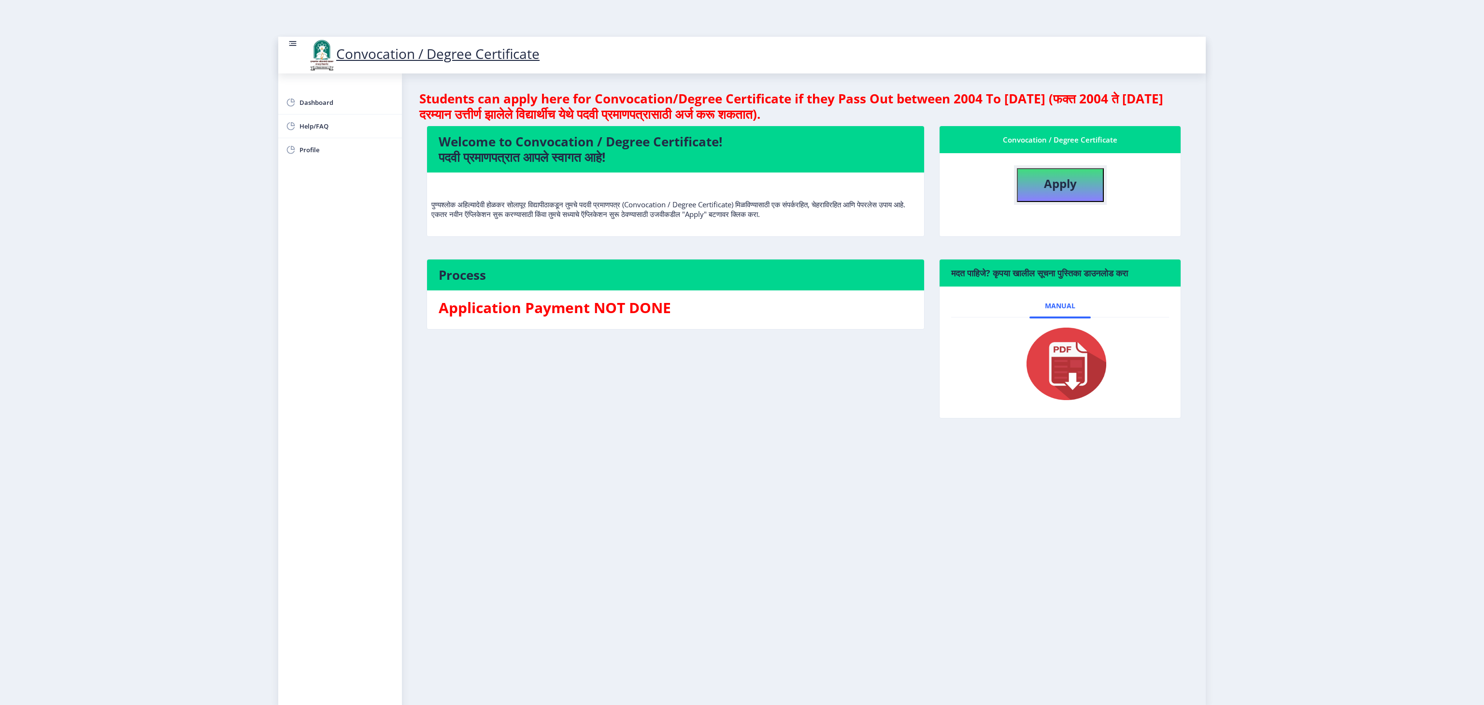
click at [1061, 188] on b "Apply" at bounding box center [1060, 183] width 33 height 16
select select
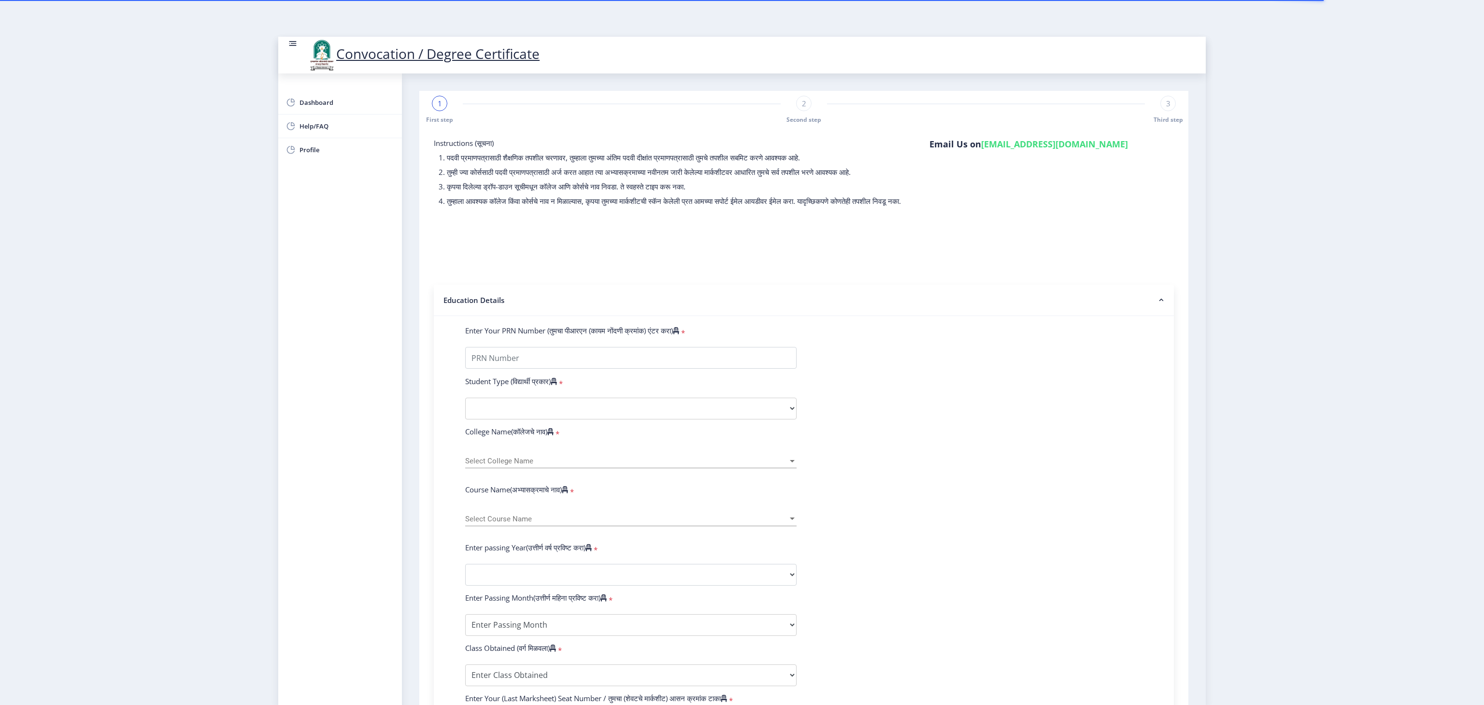
click at [1103, 303] on nb-accordion-item-header "Education Details" at bounding box center [804, 299] width 740 height 31
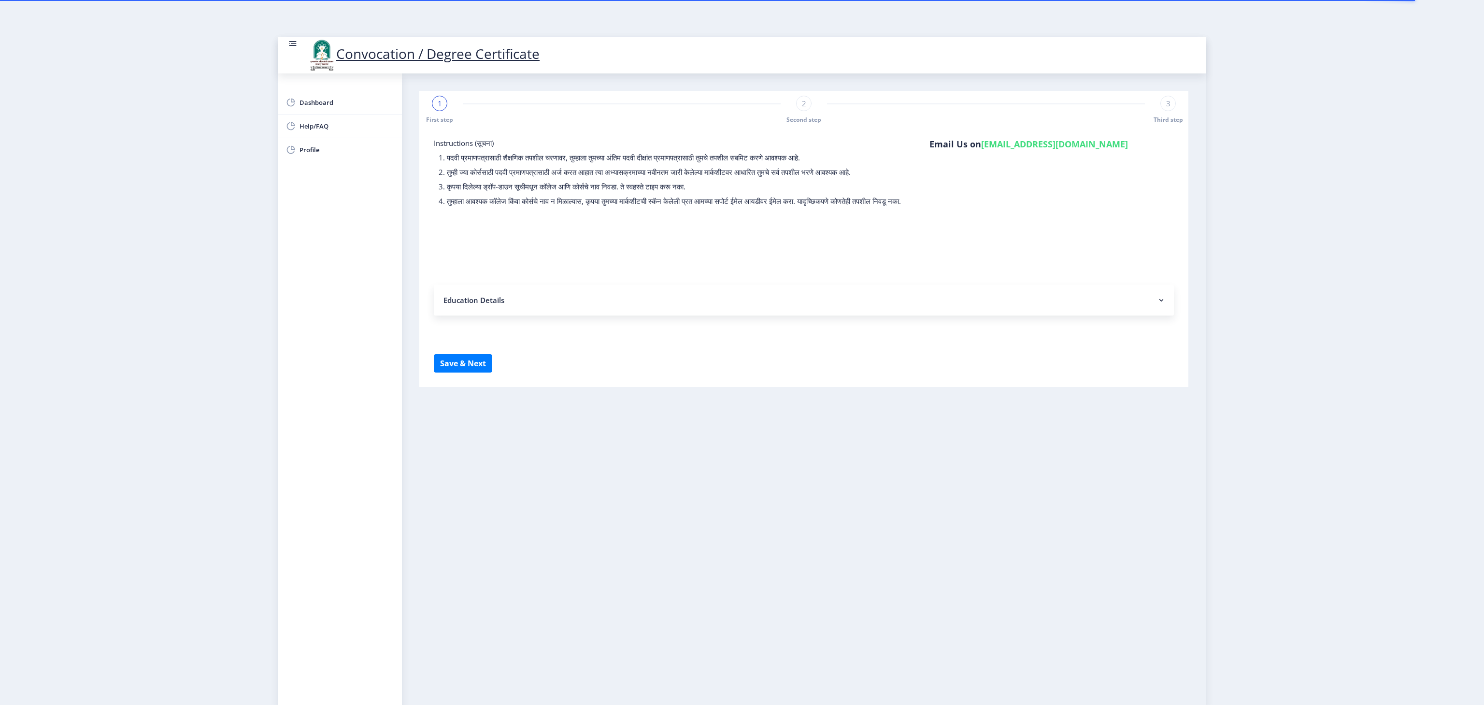
click at [1103, 303] on nb-accordion-item-header "Education Details" at bounding box center [804, 299] width 740 height 31
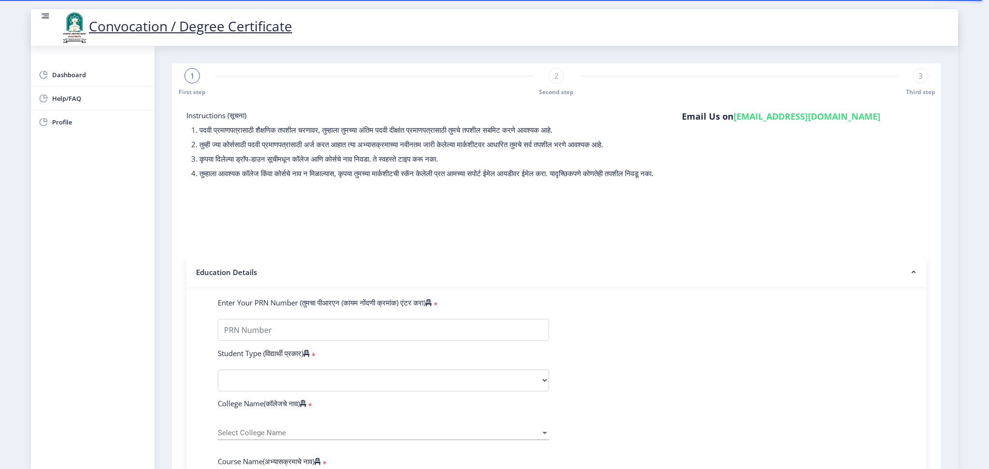
click at [909, 134] on div "Instructions (सूचना) 1. पदवी प्रमाणपत्रासाठी शैक्षणिक तपशील चरणावर, तुम्हाला तु…" at bounding box center [556, 147] width 754 height 72
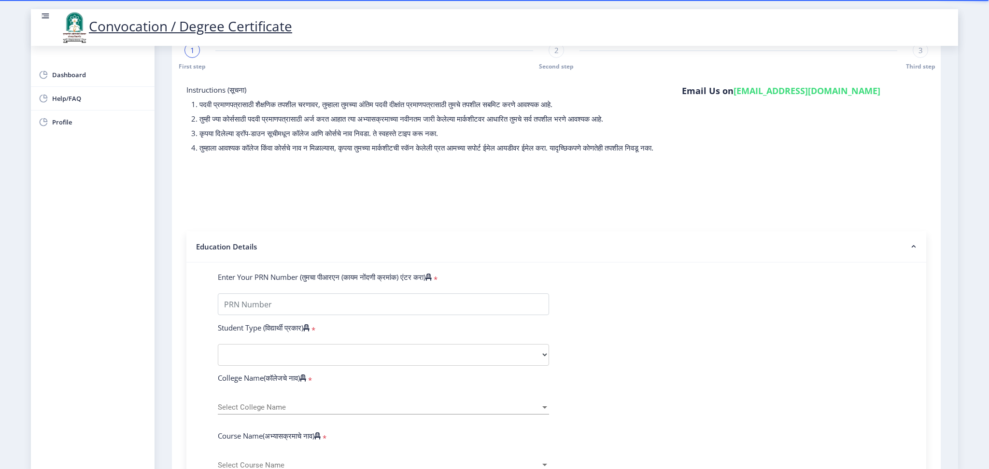
scroll to position [103, 0]
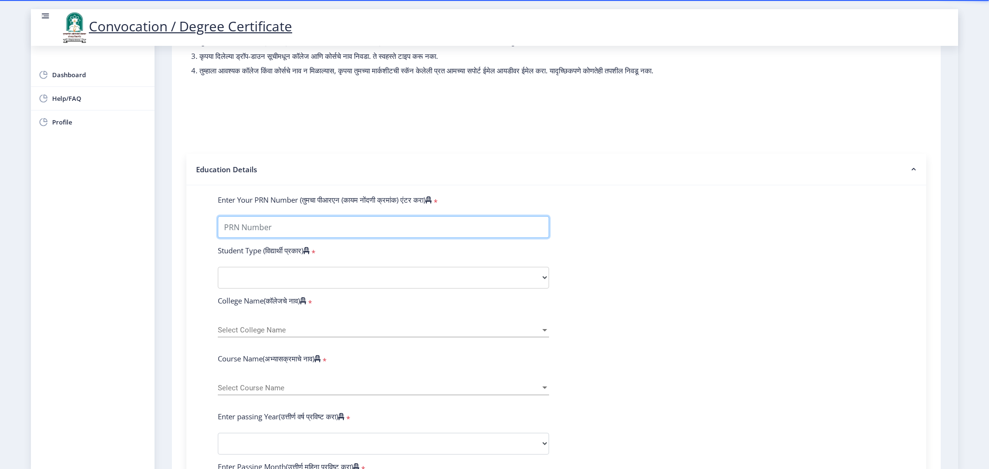
click at [266, 234] on input "Enter Your PRN Number (तुमचा पीआरएन (कायम नोंदणी क्रमांक) एंटर करा)" at bounding box center [383, 227] width 331 height 22
click at [352, 289] on select "Select Student Type Regular External" at bounding box center [383, 278] width 331 height 22
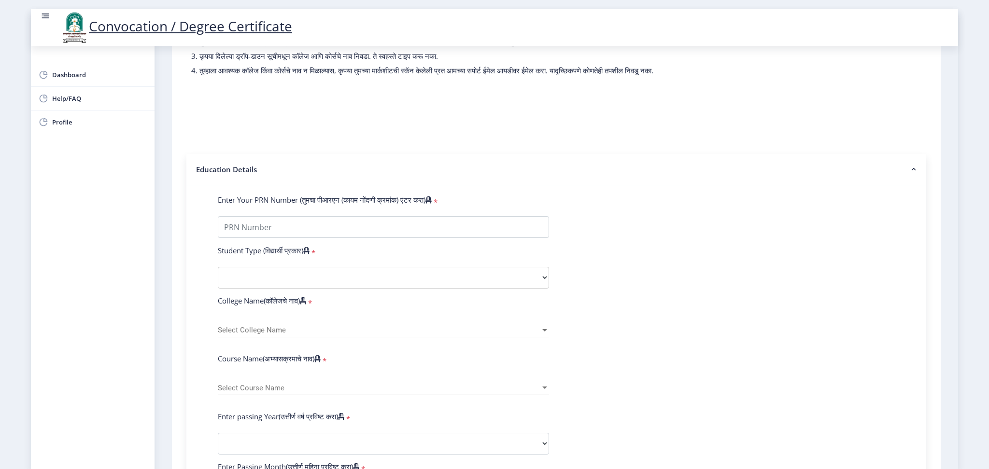
click at [699, 185] on nb-accordion-item-header "Education Details" at bounding box center [556, 169] width 740 height 31
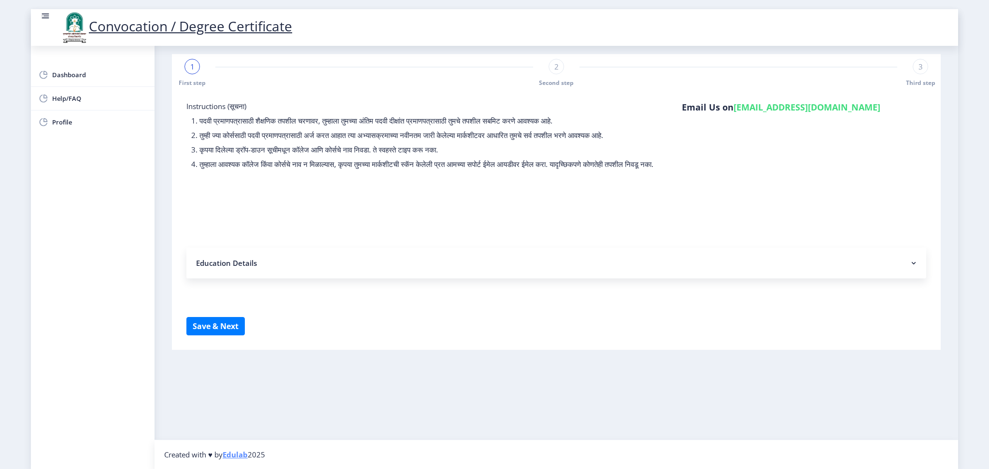
scroll to position [9, 0]
click at [910, 268] on rect at bounding box center [914, 263] width 10 height 10
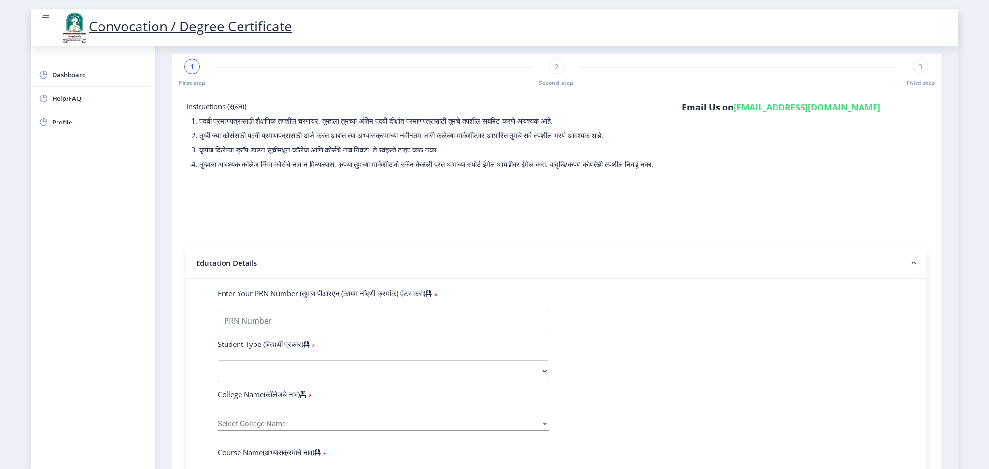
scroll to position [103, 0]
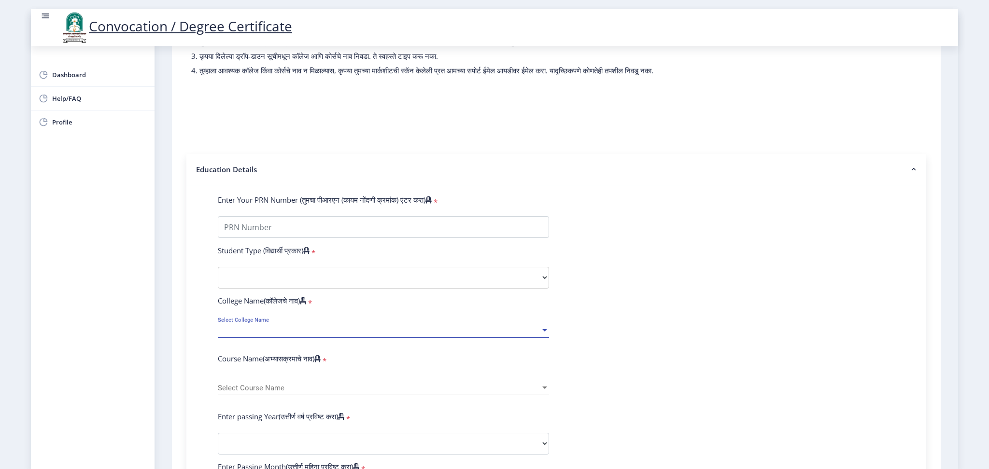
click at [328, 335] on span "Select College Name" at bounding box center [379, 330] width 323 height 8
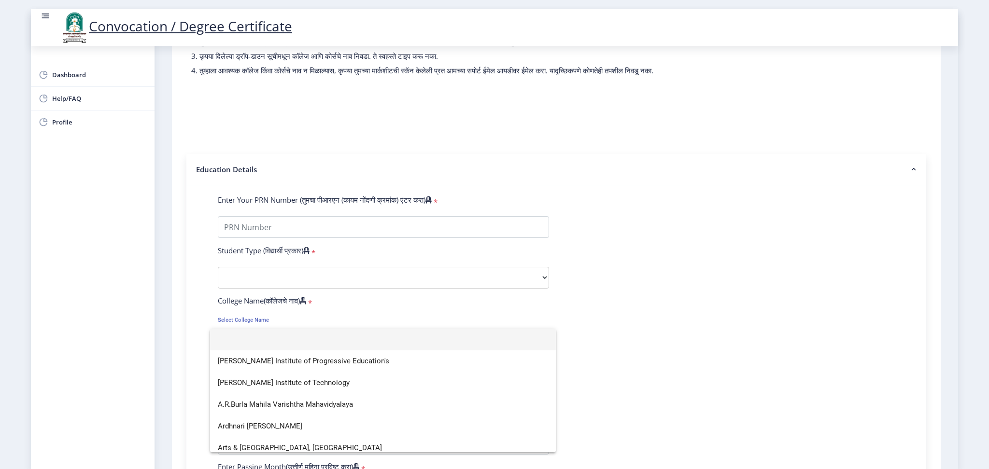
click at [696, 177] on div at bounding box center [494, 234] width 989 height 469
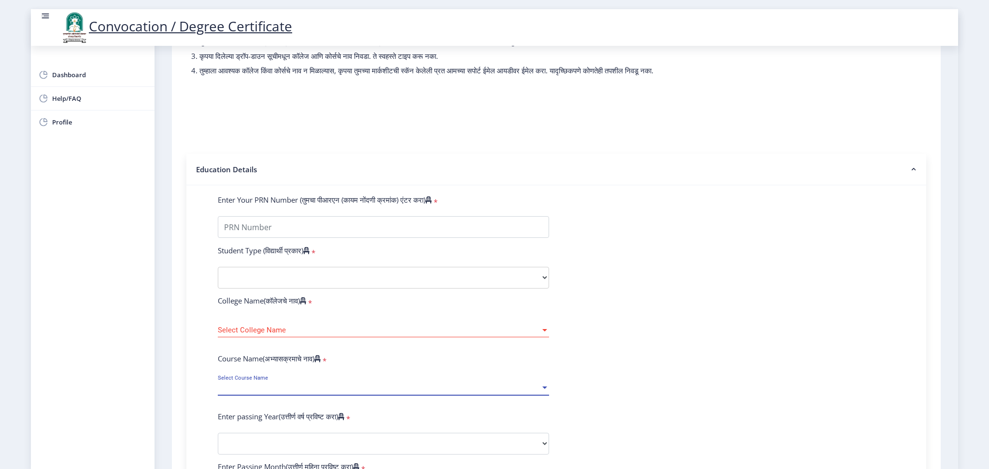
click at [333, 393] on span "Select Course Name" at bounding box center [379, 388] width 323 height 8
click at [707, 216] on div at bounding box center [494, 234] width 989 height 469
drag, startPoint x: 955, startPoint y: 220, endPoint x: 964, endPoint y: 296, distance: 76.4
click at [964, 296] on nb-layout "Convocation / Degree Certificate Dashboard Help/FAQ Profile 1 First step 2 Seco…" at bounding box center [494, 234] width 989 height 469
click at [960, 276] on nb-layout "Convocation / Degree Certificate Dashboard Help/FAQ Profile 1 First step 2 Seco…" at bounding box center [494, 234] width 989 height 469
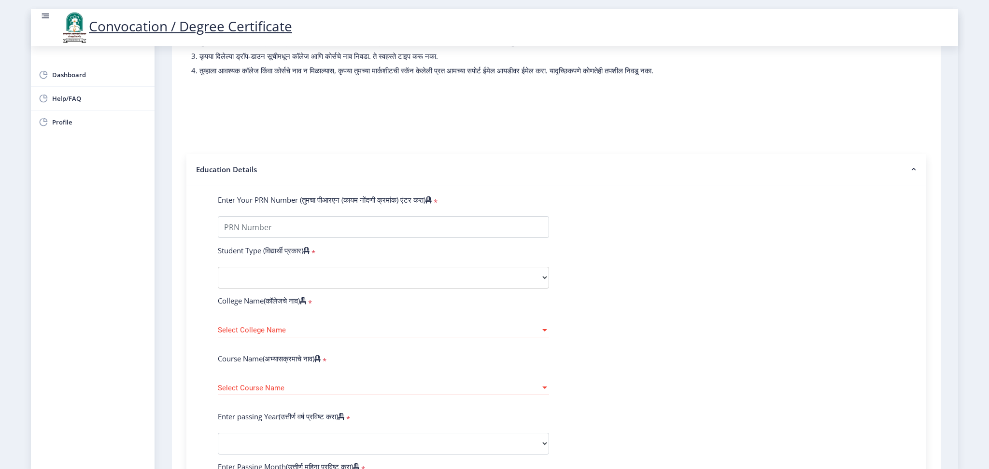
click at [883, 271] on form "Enter Your PRN Number (तुमचा पीआरएन (कायम नोंदणी क्रमांक) एंटर करा) * Student T…" at bounding box center [557, 451] width 692 height 512
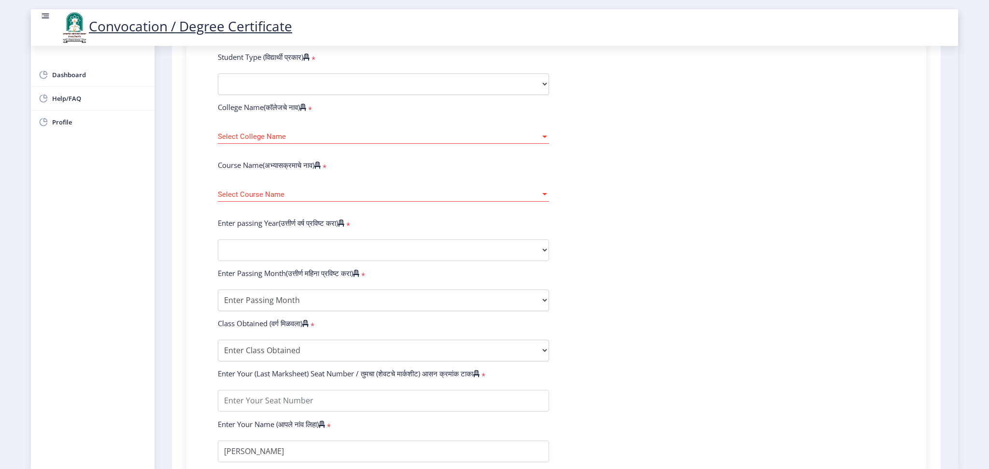
scroll to position [293, 0]
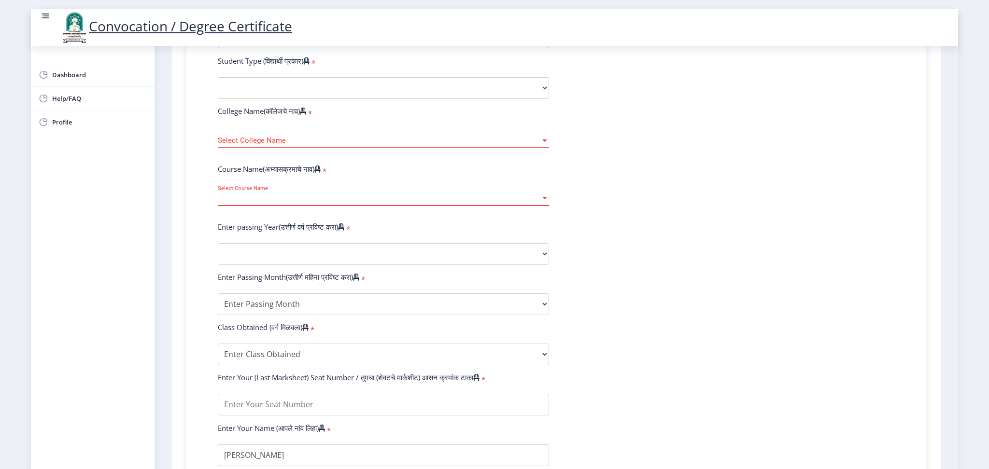
click at [544, 199] on div at bounding box center [544, 198] width 5 height 2
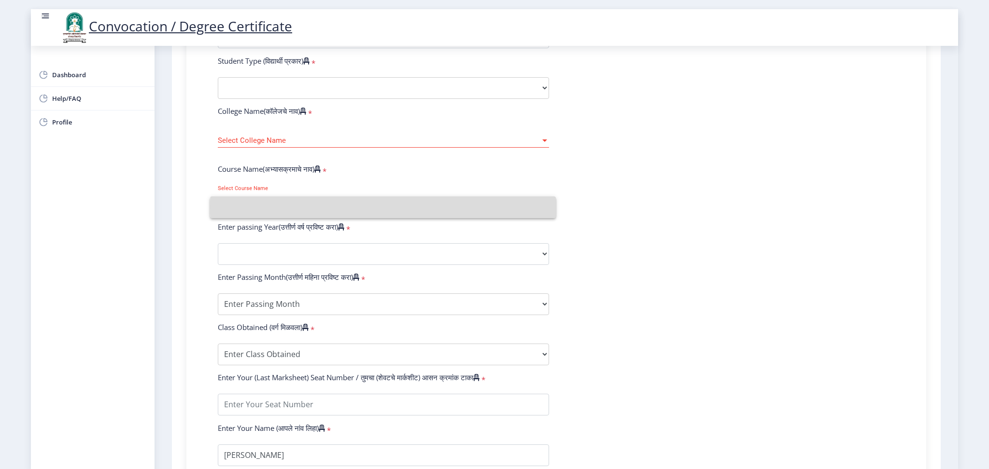
click at [544, 207] on input at bounding box center [383, 208] width 330 height 22
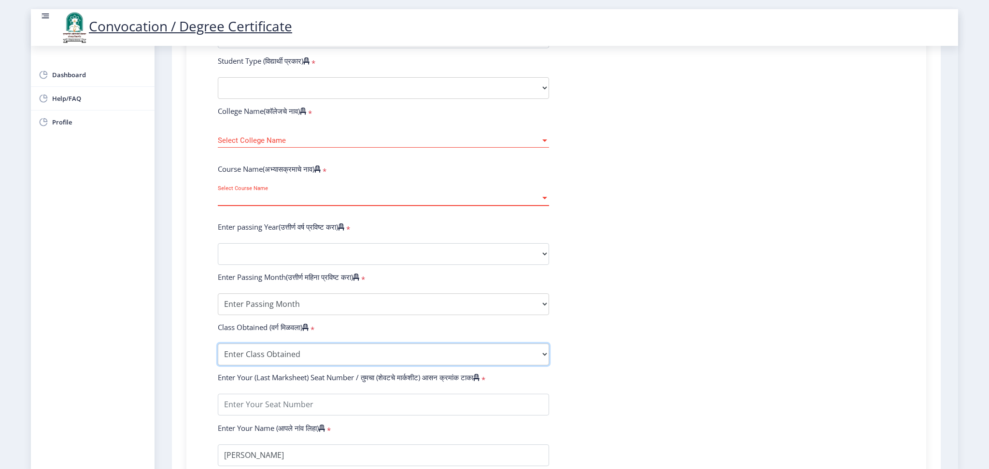
click at [541, 365] on select "Enter Class Obtained FIRST CLASS WITH DISTINCTION FIRST CLASS HIGHER SECOND CLA…" at bounding box center [383, 355] width 331 height 22
click at [665, 242] on form "Enter Your PRN Number (तुमचा पीआरएन (कायम नोंदणी क्रमांक) एंटर करा) * Student T…" at bounding box center [557, 261] width 692 height 512
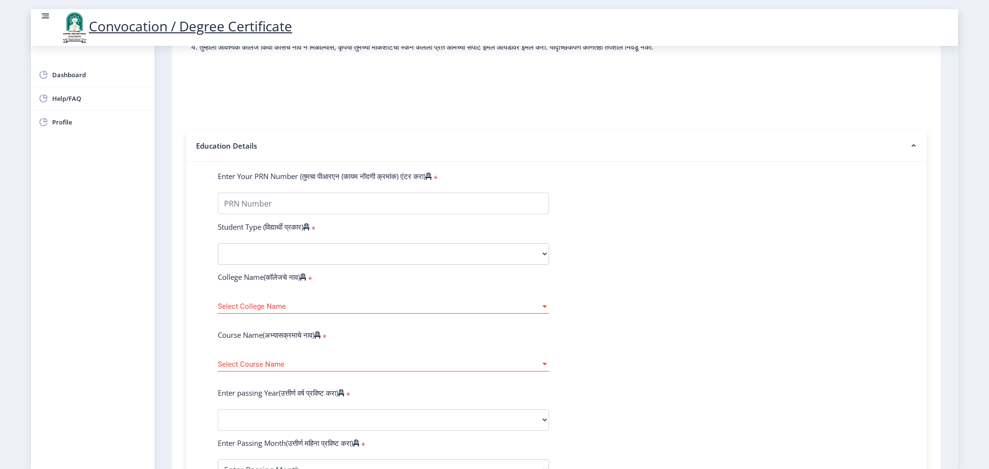
scroll to position [35, 0]
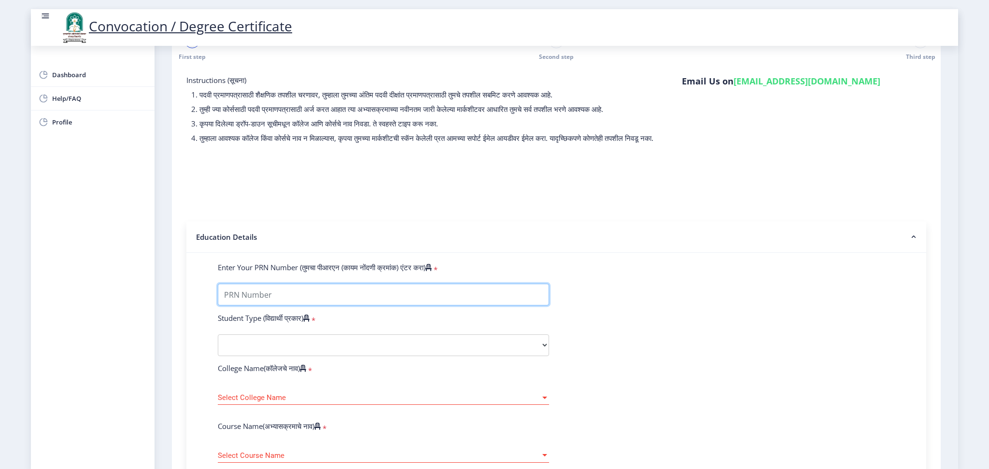
click at [288, 306] on input "Enter Your PRN Number (तुमचा पीआरएन (कायम नोंदणी क्रमांक) एंटर करा)" at bounding box center [383, 295] width 331 height 22
type input "2017032500265333"
click at [288, 354] on select "Select Student Type Regular External" at bounding box center [383, 346] width 331 height 22
select select "Regular"
click at [218, 344] on select "Select Student Type Regular External" at bounding box center [383, 346] width 331 height 22
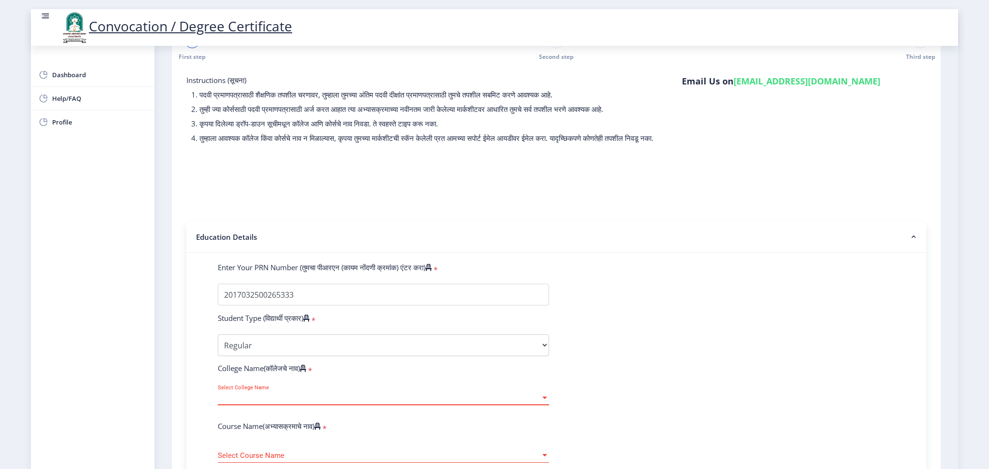
click at [357, 402] on span "Select College Name" at bounding box center [379, 398] width 323 height 8
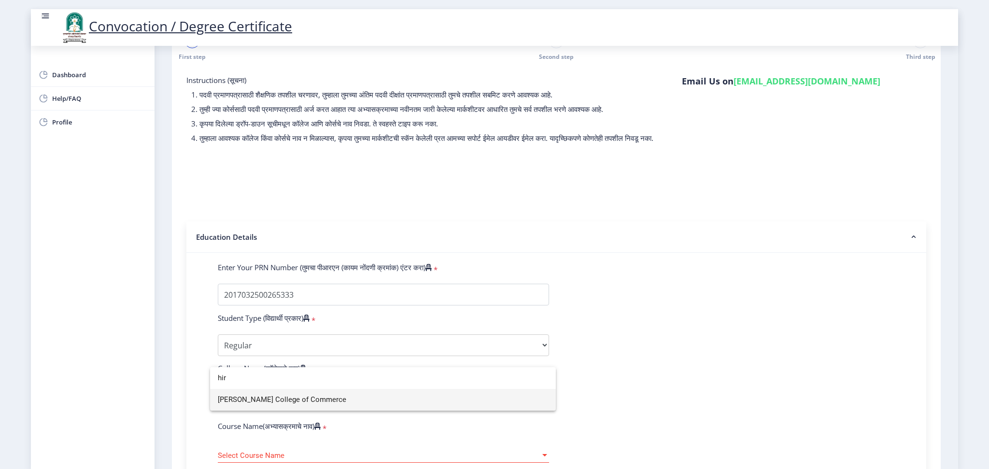
scroll to position [0, 0]
type input "hir"
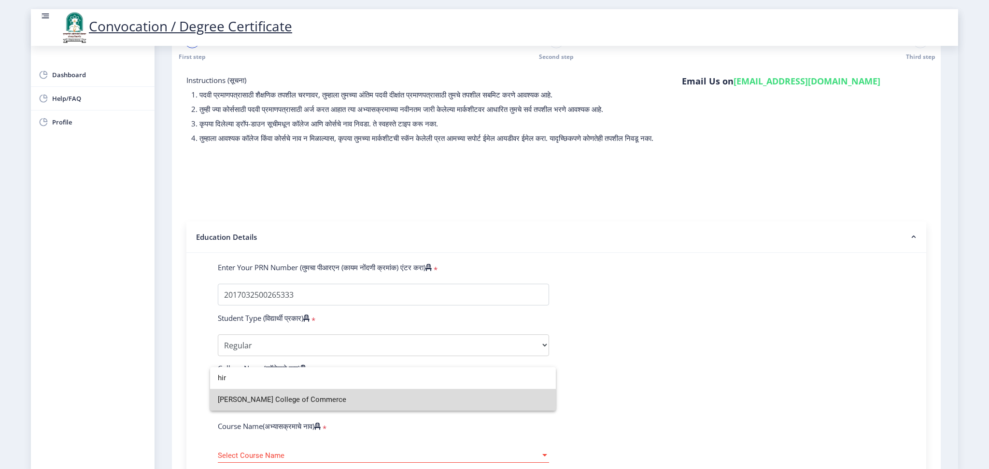
click at [383, 401] on span "Hirachand Nemchand College of Commerce" at bounding box center [383, 400] width 330 height 22
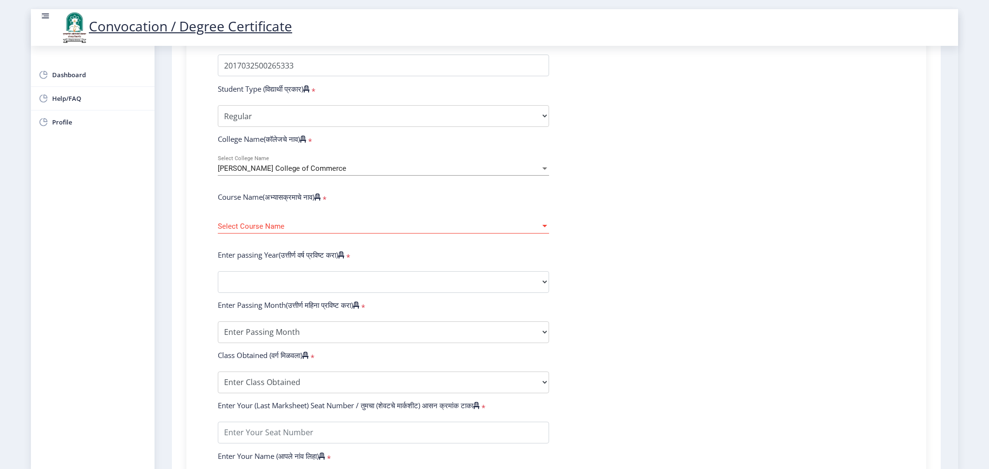
scroll to position [267, 0]
click at [335, 228] on span "Select Course Name" at bounding box center [379, 224] width 323 height 8
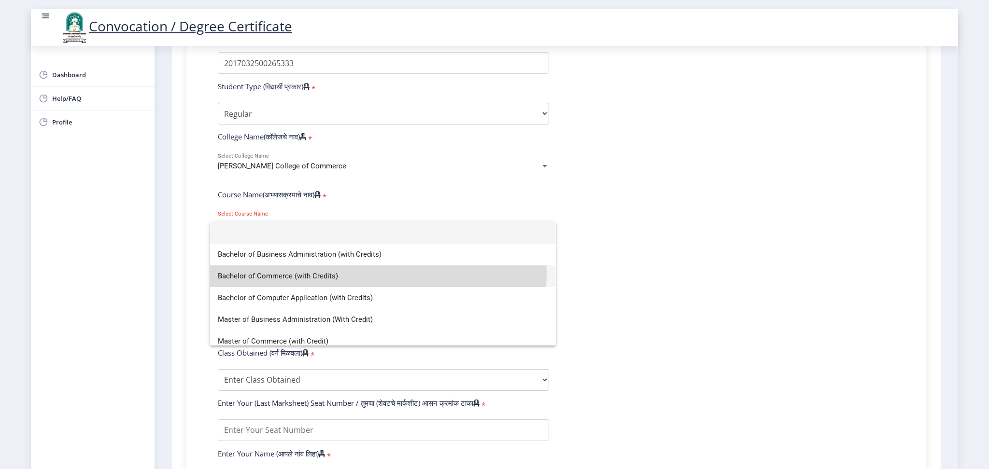
click at [365, 274] on span "Bachelor of Commerce (with Credits)" at bounding box center [383, 277] width 330 height 22
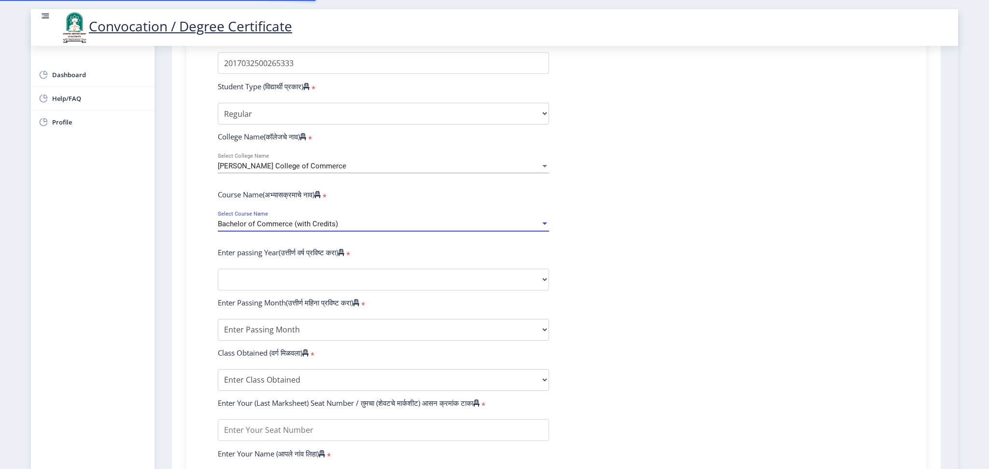
select select
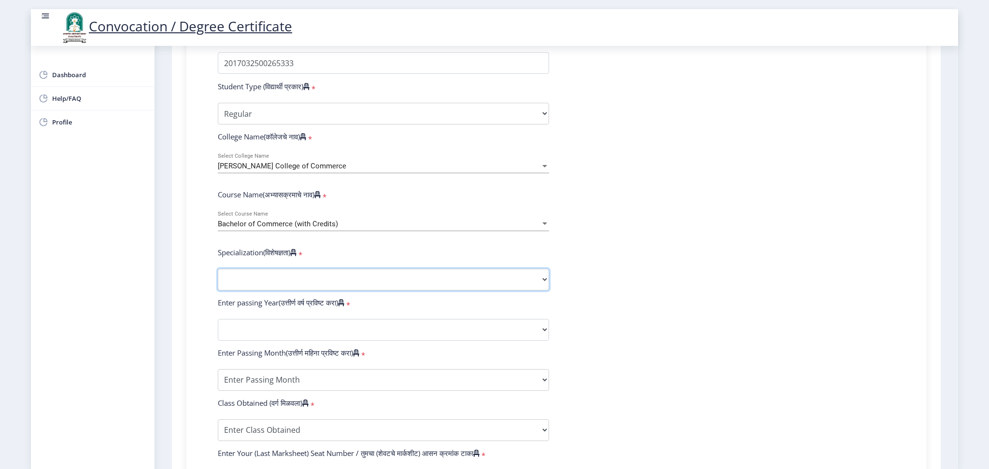
click at [318, 290] on select "Specialization Banking Advanced Accountancy Advanced Banking Advanced Cost Acco…" at bounding box center [383, 280] width 331 height 22
click at [688, 228] on form "Enter Your PRN Number (तुमचा पीआरएन (कायम नोंदणी क्रमांक) एंटर करा) * Student T…" at bounding box center [557, 312] width 692 height 562
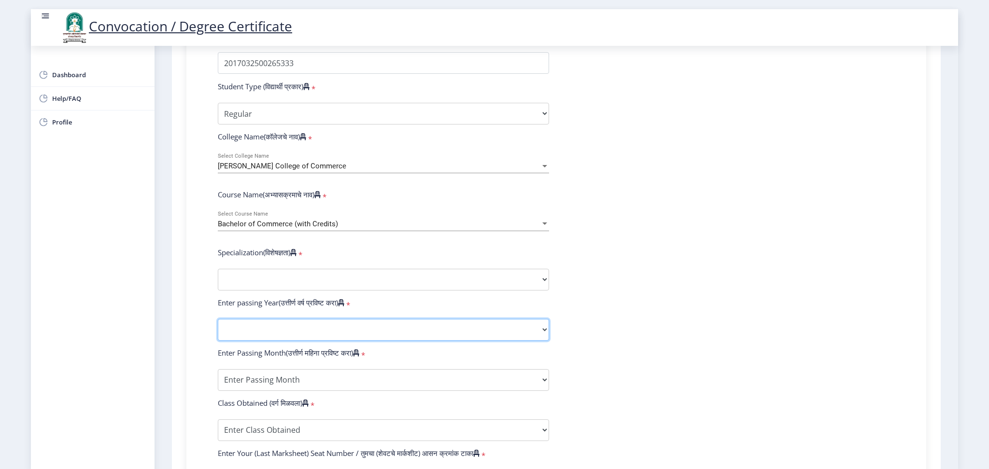
click at [365, 337] on select "2025 2024 2023 2022 2021 2020 2019 2018 2017 2016 2015 2014 2013 2012 2011 2010…" at bounding box center [383, 330] width 331 height 22
select select "2021"
click at [218, 328] on select "2025 2024 2023 2022 2021 2020 2019 2018 2017 2016 2015 2014 2013 2012 2011 2010…" at bounding box center [383, 330] width 331 height 22
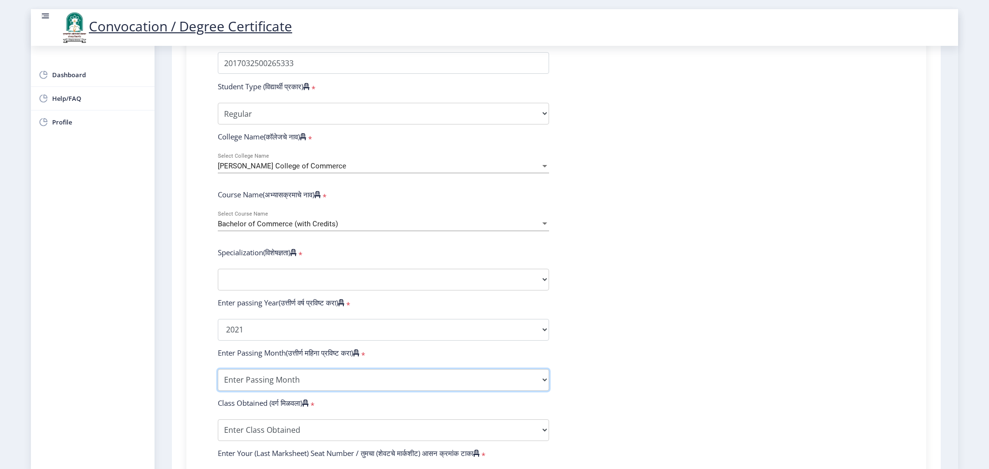
click at [327, 391] on select "Enter Passing Month March April May October November December" at bounding box center [383, 380] width 331 height 22
click at [427, 203] on div "Course Name(अभ्यासक्रमाचे नाव) *" at bounding box center [384, 197] width 346 height 14
click at [399, 228] on div "Bachelor of Commerce (with Credits)" at bounding box center [379, 224] width 323 height 8
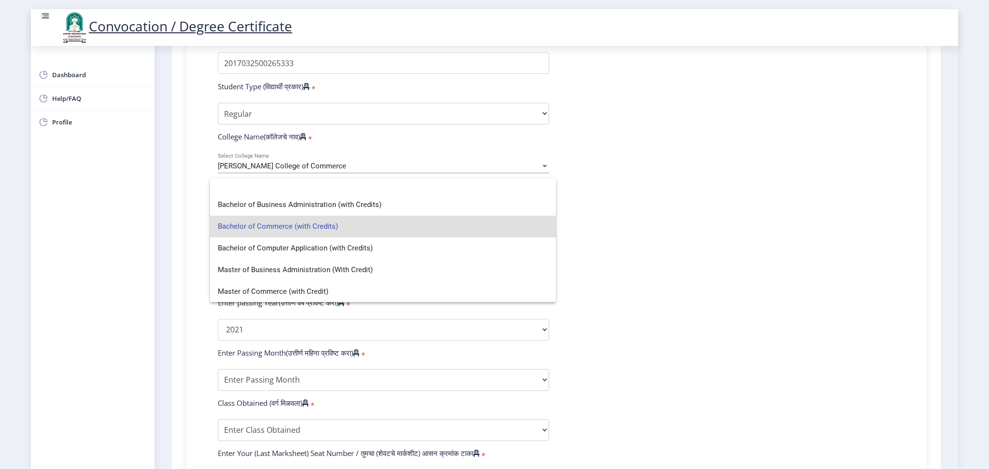
scroll to position [0, 0]
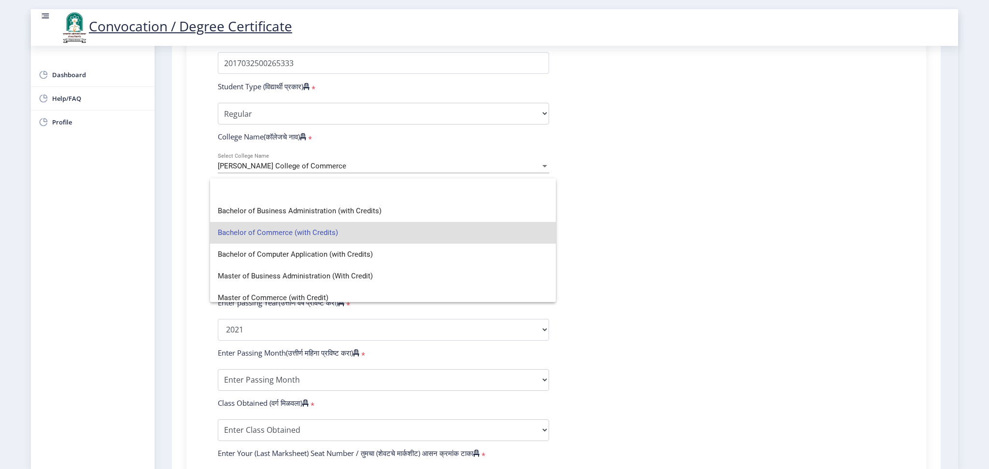
click at [671, 170] on div at bounding box center [494, 234] width 989 height 469
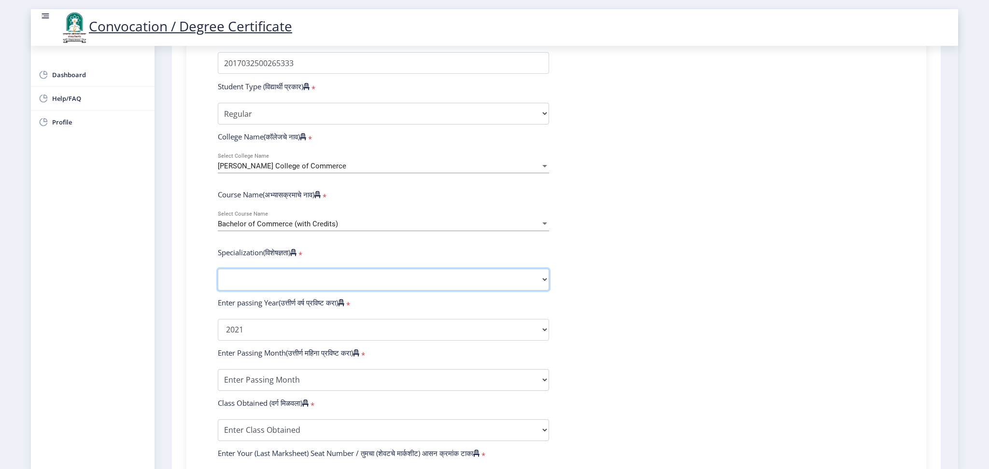
click at [360, 287] on select "Specialization Banking Advanced Accountancy Advanced Banking Advanced Cost Acco…" at bounding box center [383, 280] width 331 height 22
select select "Advanced Accountancy"
click at [218, 278] on select "Specialization Banking Advanced Accountancy Advanced Banking Advanced Cost Acco…" at bounding box center [383, 280] width 331 height 22
click at [340, 387] on select "Enter Passing Month March April May October November December" at bounding box center [383, 380] width 331 height 22
select select "March"
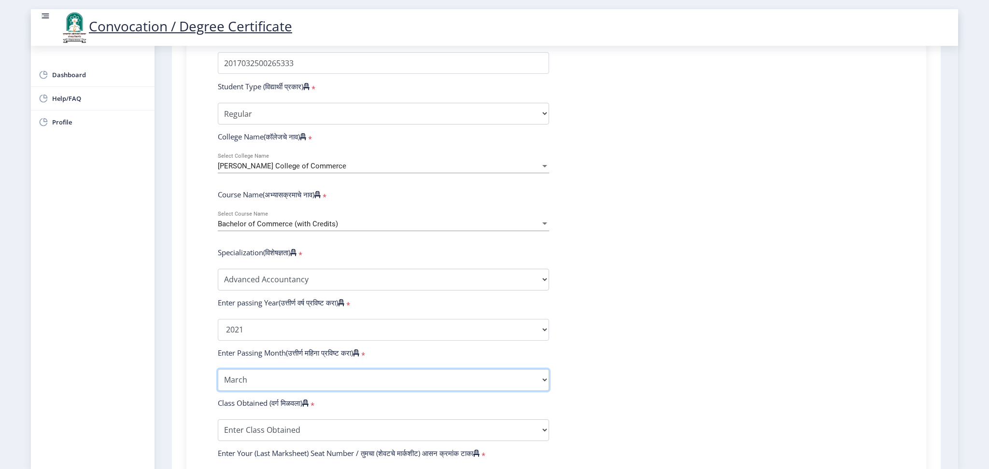
click at [218, 378] on select "Enter Passing Month March April May October November December" at bounding box center [383, 380] width 331 height 22
click at [527, 441] on select "Enter Class Obtained FIRST CLASS WITH DISTINCTION FIRST CLASS HIGHER SECOND CLA…" at bounding box center [383, 431] width 331 height 22
click at [218, 428] on select "Enter Class Obtained FIRST CLASS WITH DISTINCTION FIRST CLASS HIGHER SECOND CLA…" at bounding box center [383, 431] width 331 height 22
select select "Grade B"
click at [627, 264] on form "Enter Your PRN Number (तुमचा पीआरएन (कायम नोंदणी क्रमांक) एंटर करा) * Student T…" at bounding box center [557, 312] width 692 height 562
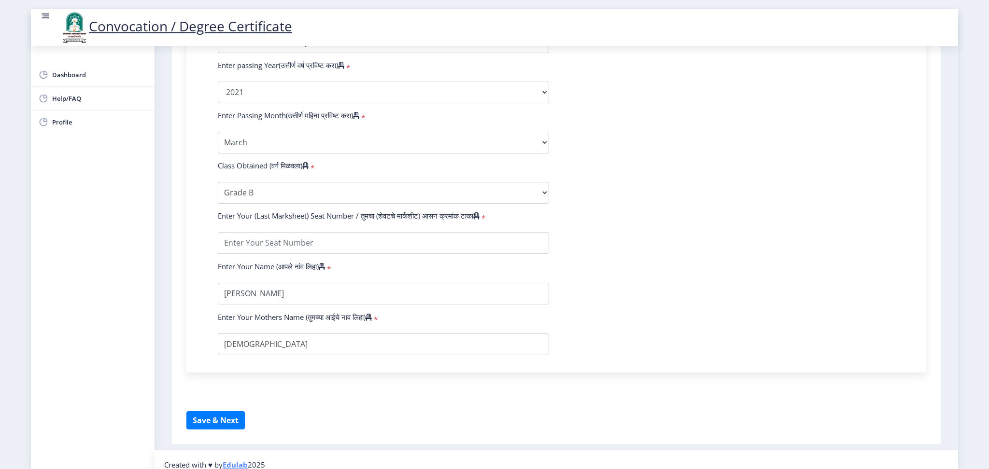
scroll to position [523, 0]
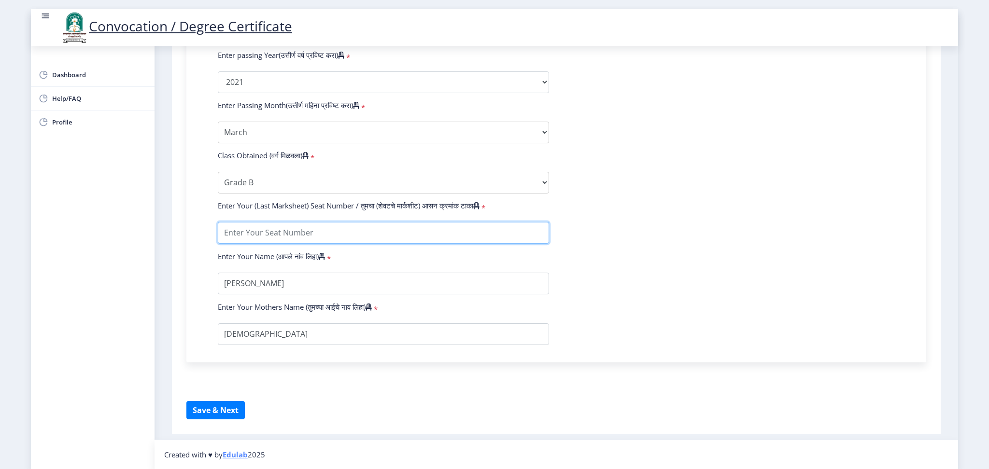
click at [370, 227] on input "textarea" at bounding box center [383, 233] width 331 height 22
type input "17265333"
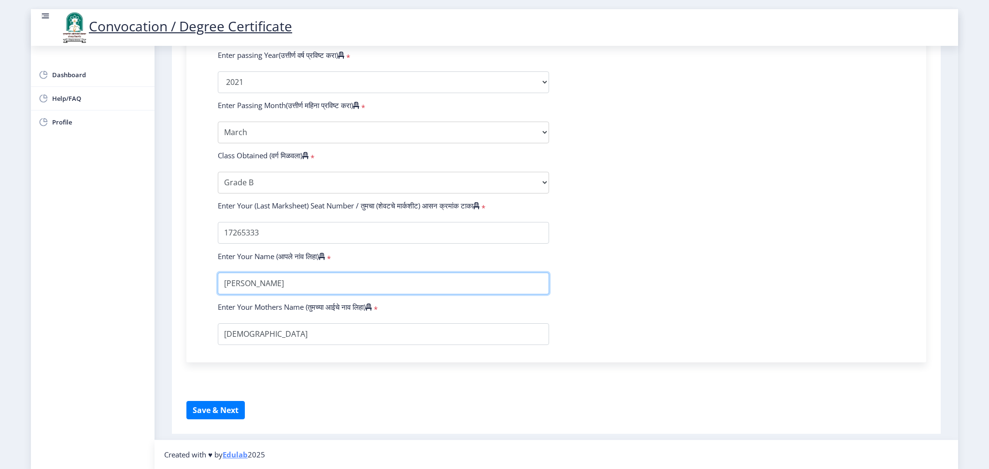
click at [328, 289] on input "textarea" at bounding box center [383, 284] width 331 height 22
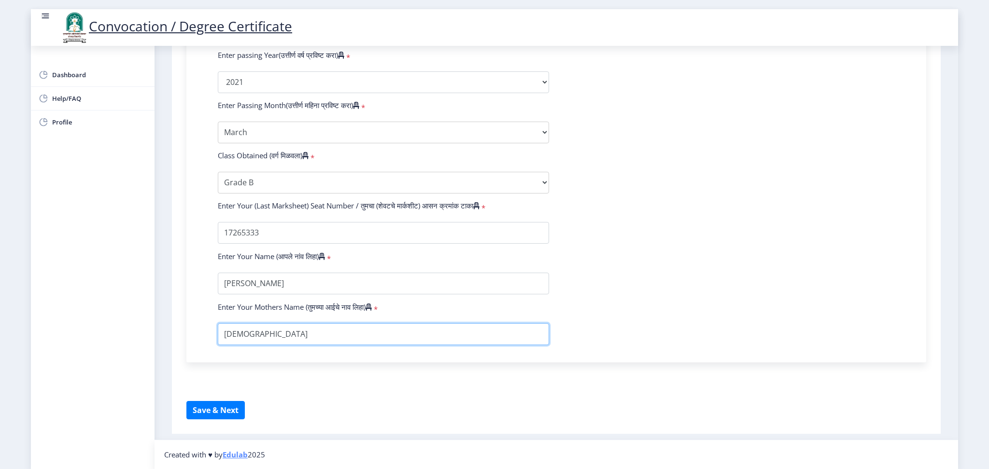
click at [242, 331] on input "textarea" at bounding box center [383, 335] width 331 height 22
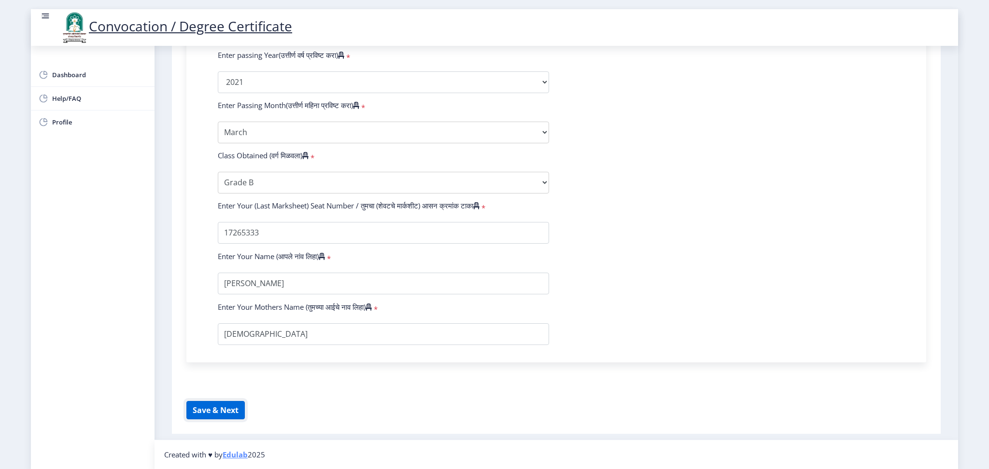
click at [210, 406] on button "Save & Next" at bounding box center [215, 410] width 58 height 18
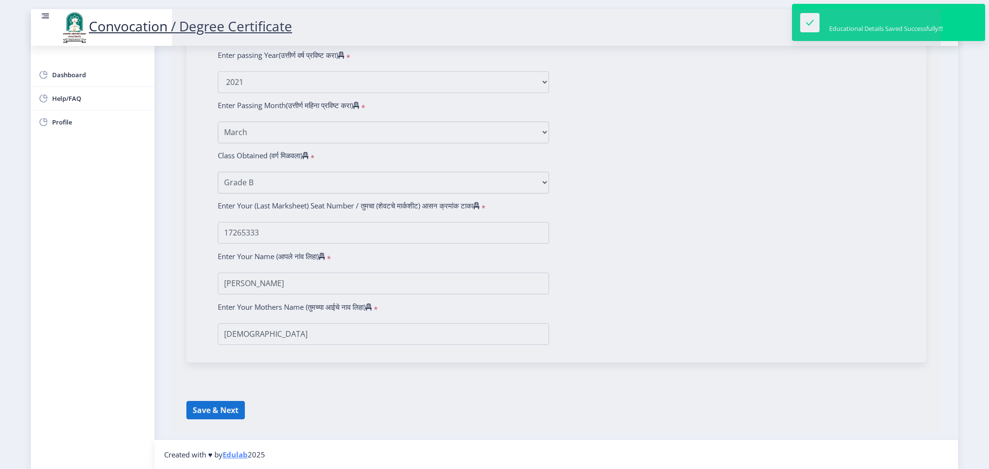
select select
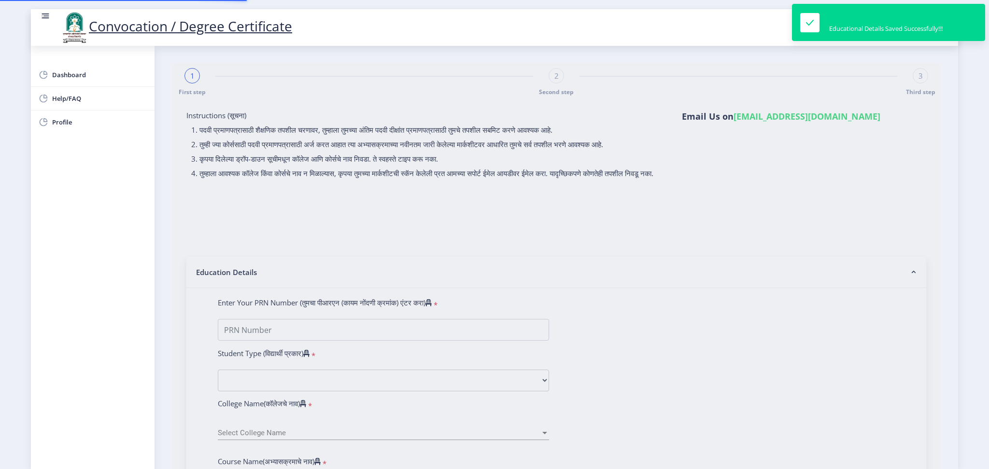
type input "2017032500265333"
select select "Regular"
select select "2021"
select select "March"
select select "Grade B"
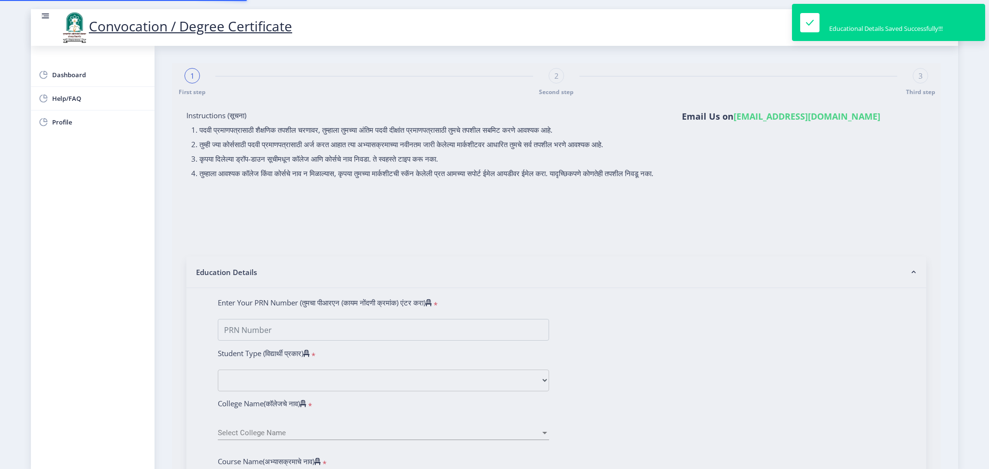
type input "17265333"
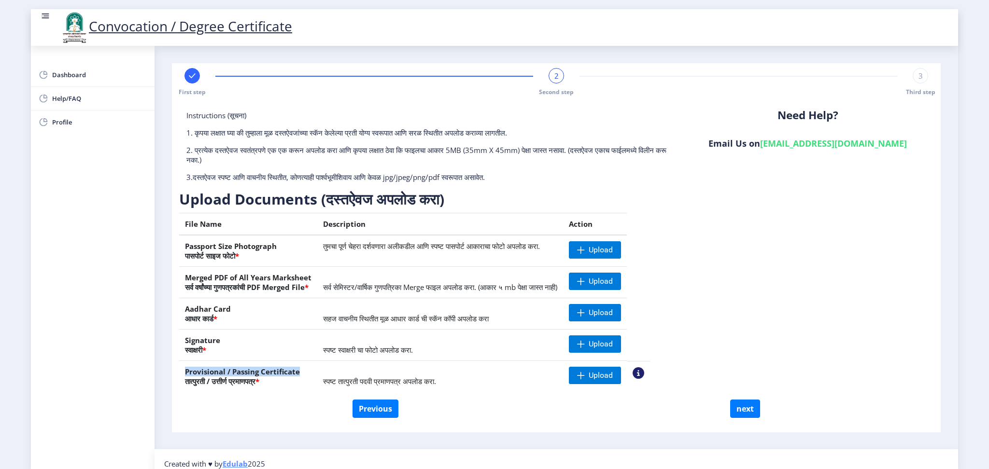
drag, startPoint x: 308, startPoint y: 368, endPoint x: 184, endPoint y: 370, distance: 123.2
click at [184, 370] on th "Provisional / Passing Certificate तात्पुरती / उत्तीर्ण प्रमाणपत्र *" at bounding box center [248, 376] width 138 height 31
copy th "Provisional / Passing Certificate"
